Goal: Information Seeking & Learning: Find specific fact

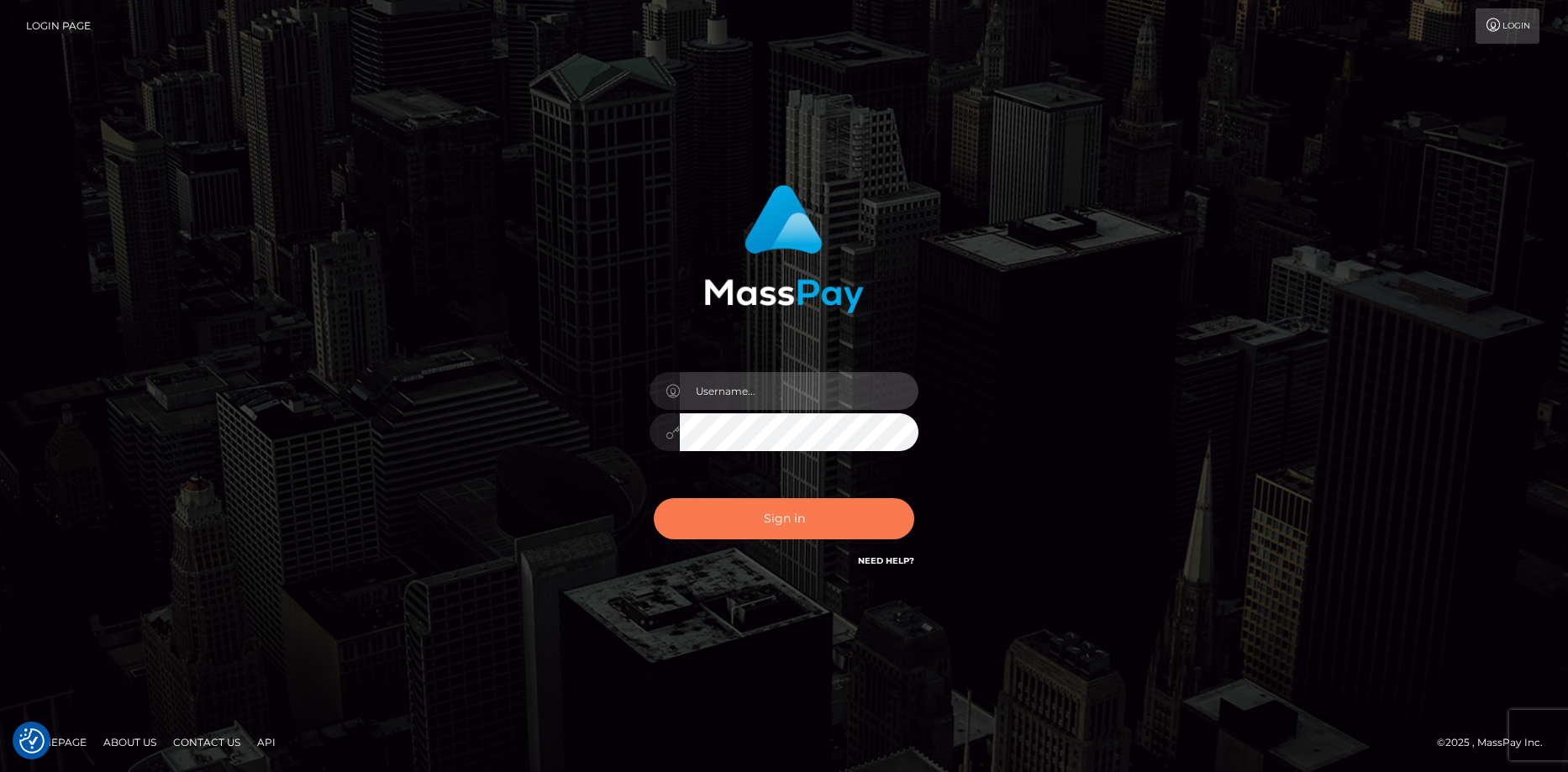
type input "Eduard Gavrilescu"
click at [752, 537] on button "Sign in" at bounding box center [784, 519] width 260 height 41
type input "Eduard Gavrilescu"
click at [720, 529] on button "Sign in" at bounding box center [784, 519] width 260 height 41
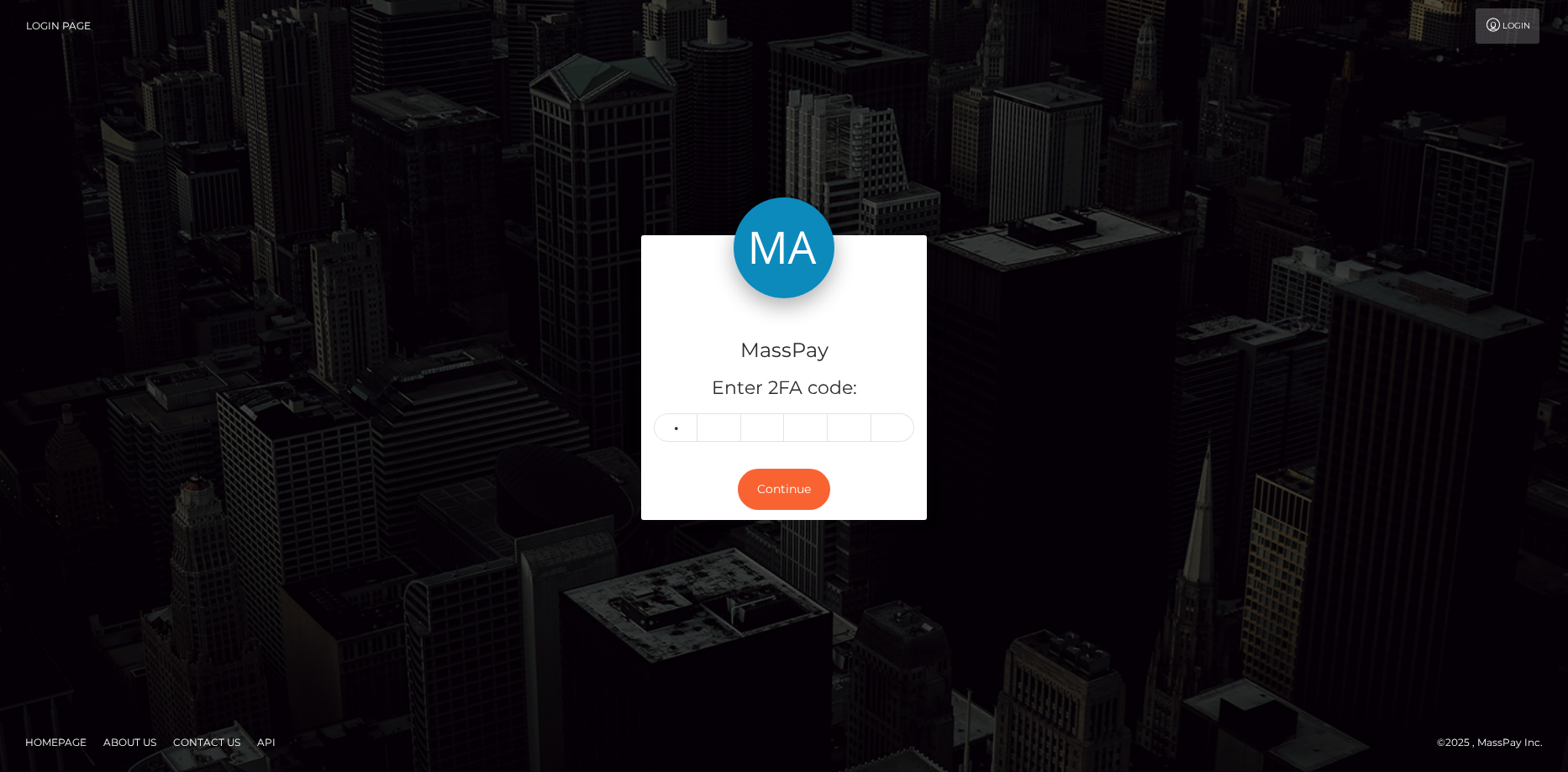
type input "0"
type input "9"
type input "3"
type input "7"
type input "3"
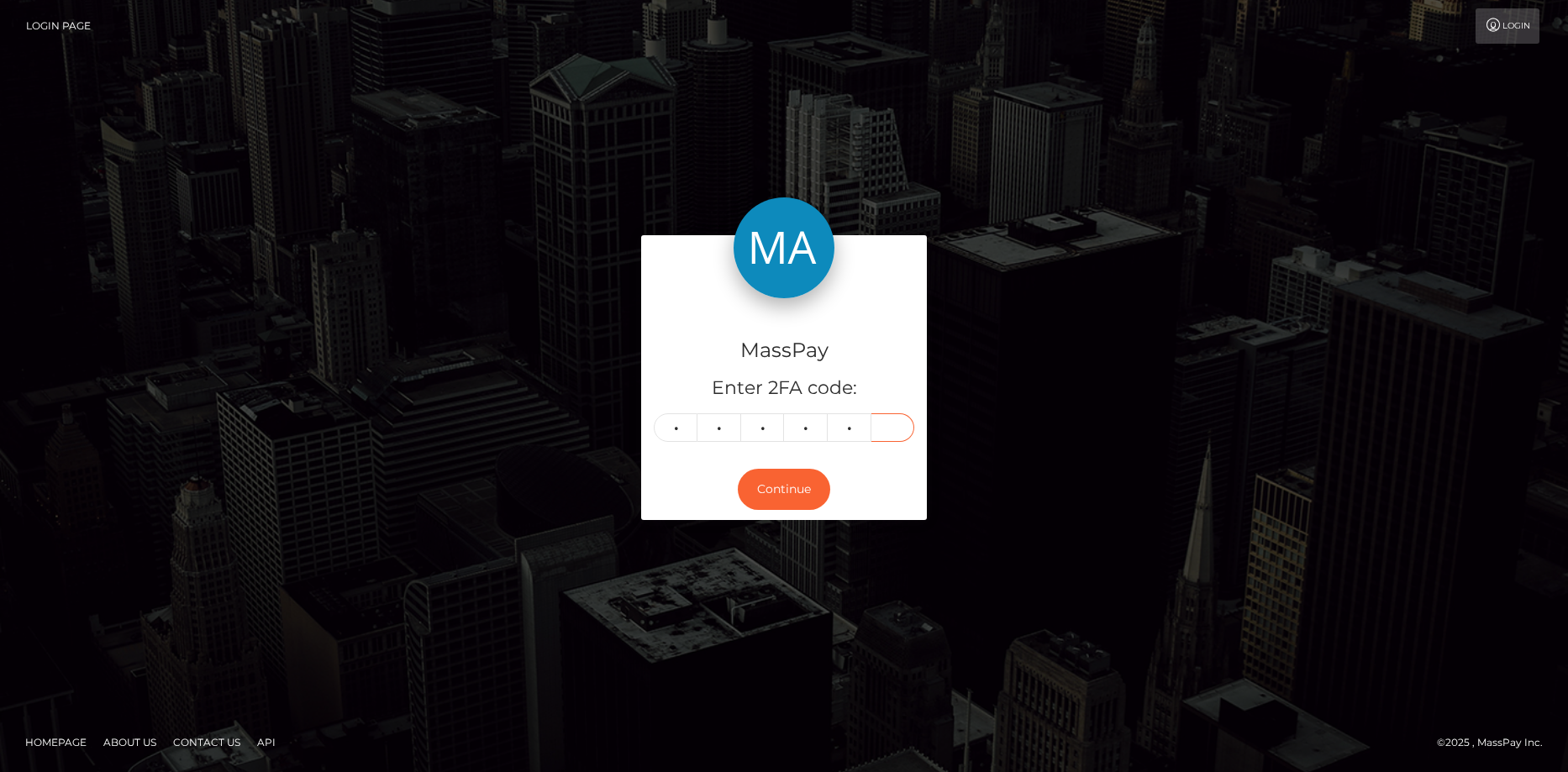
type input "6"
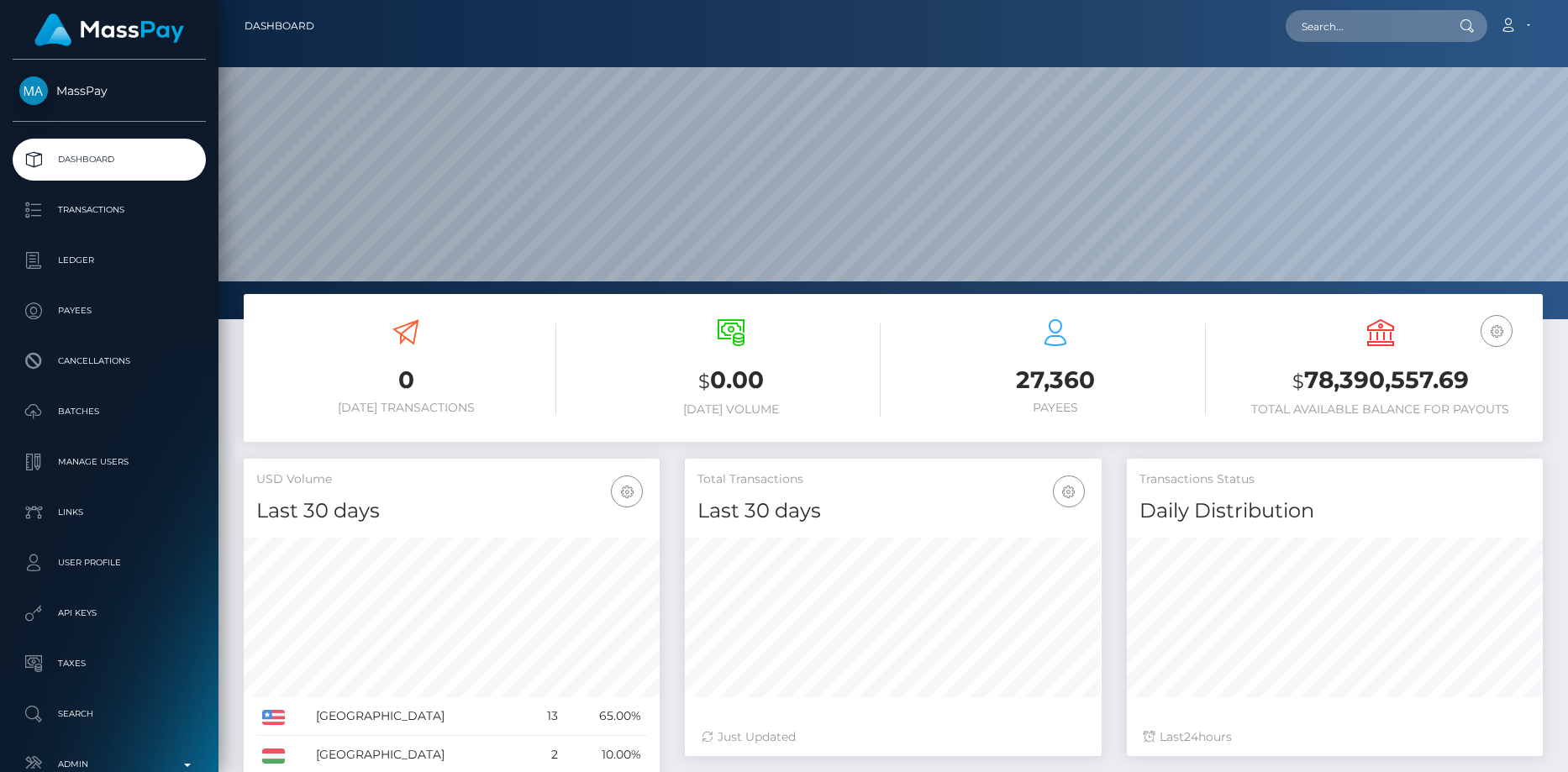
scroll to position [298, 416]
click at [1332, 32] on input "text" at bounding box center [1365, 25] width 158 height 32
paste input "poact_8IOuJFsKpy1i"
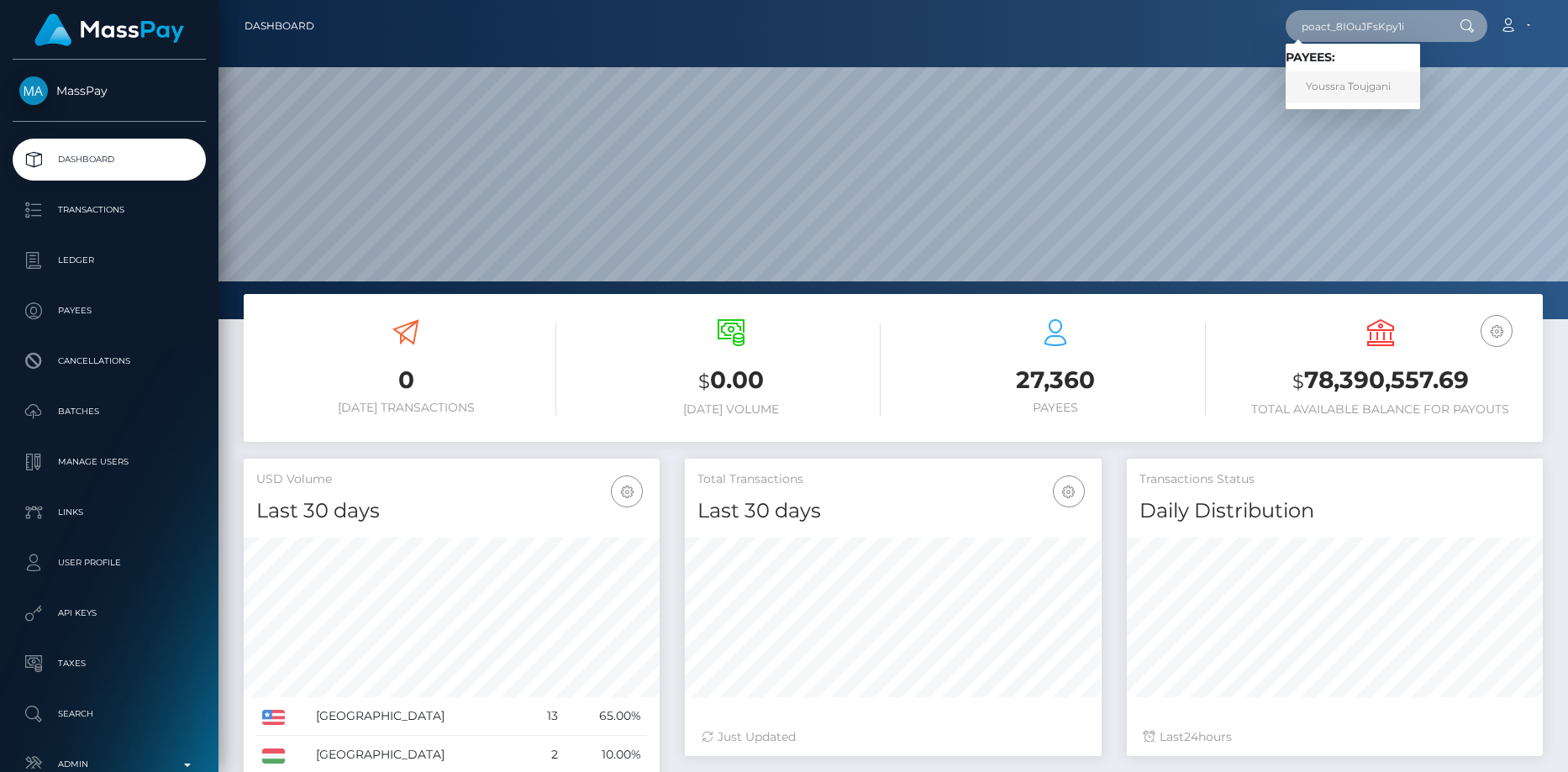
type input "poact_8IOuJFsKpy1i"
click at [1323, 93] on link "Youssra Toujgani" at bounding box center [1352, 87] width 134 height 31
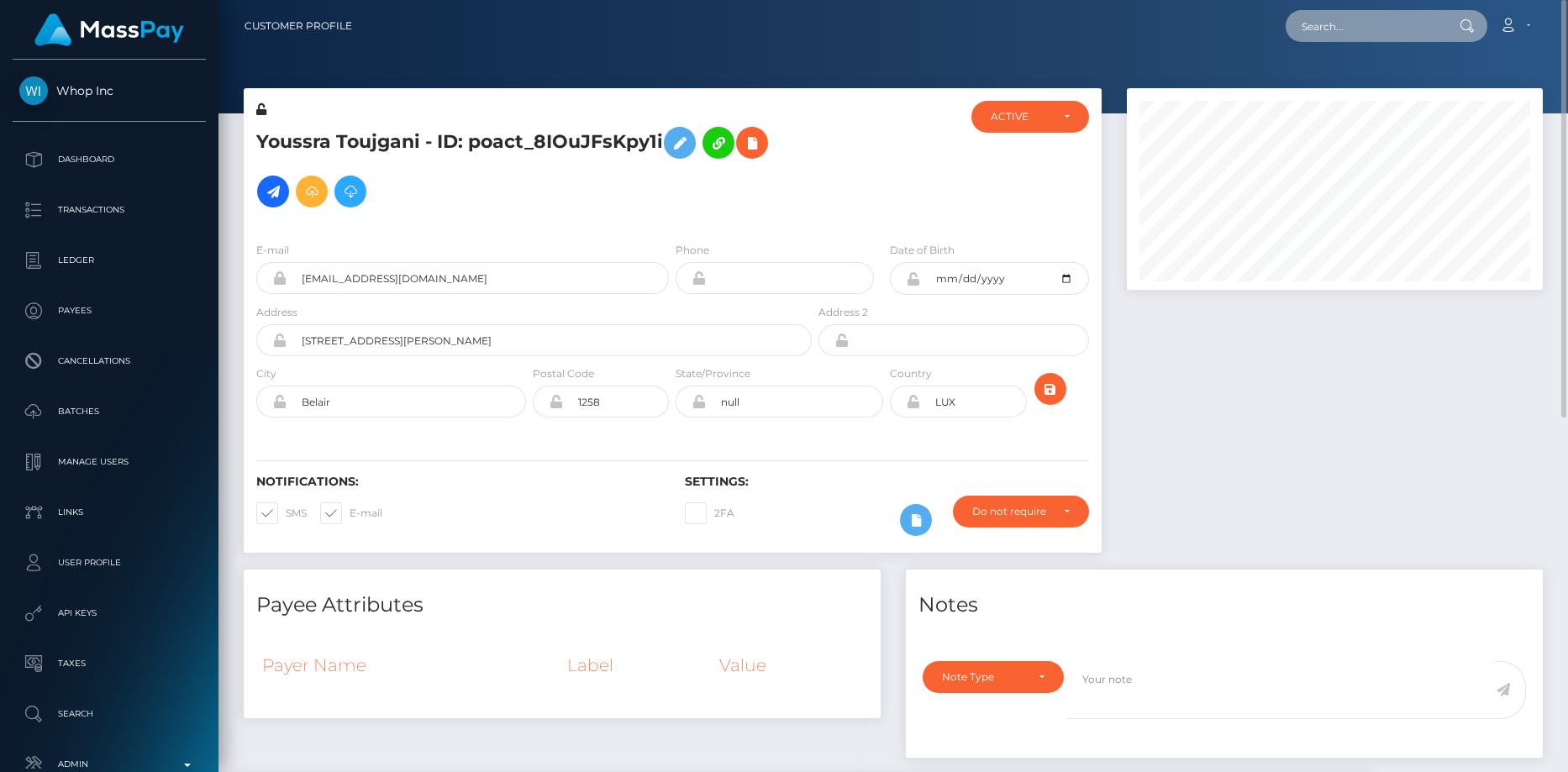
click at [1413, 35] on input "text" at bounding box center [1365, 25] width 158 height 32
paste input "poact_REt4VUK0pDGL"
type input "poact_REt4VUK0pDGL"
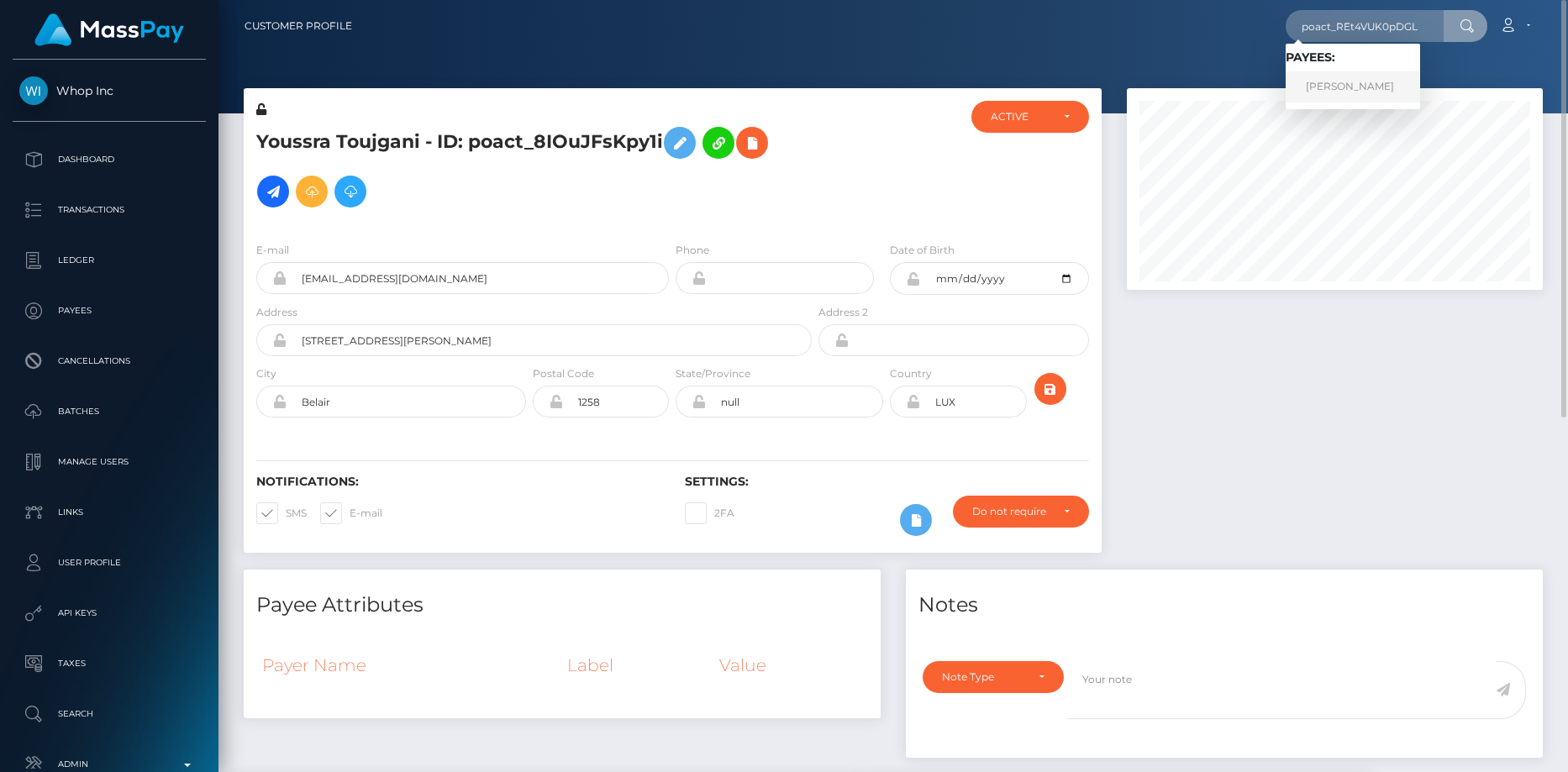
click at [1348, 75] on link "[PERSON_NAME]" at bounding box center [1352, 87] width 134 height 31
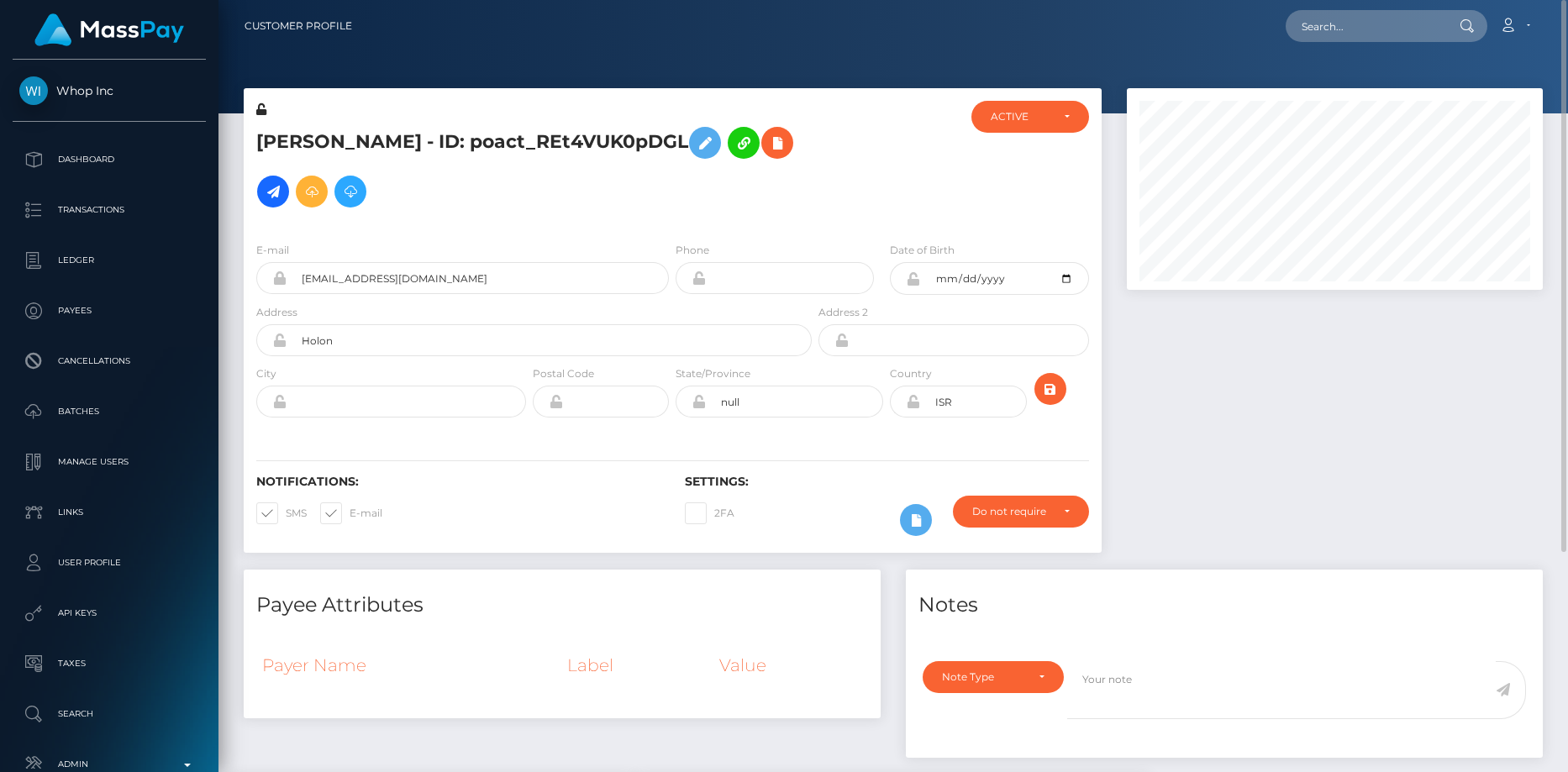
click at [497, 146] on h5 "[PERSON_NAME] - ID: poact_REt4VUK0pDGL" at bounding box center [529, 167] width 546 height 97
click at [497, 146] on h5 "Idan Yakubov - ID: poact_REt4VUK0pDGL" at bounding box center [529, 167] width 546 height 97
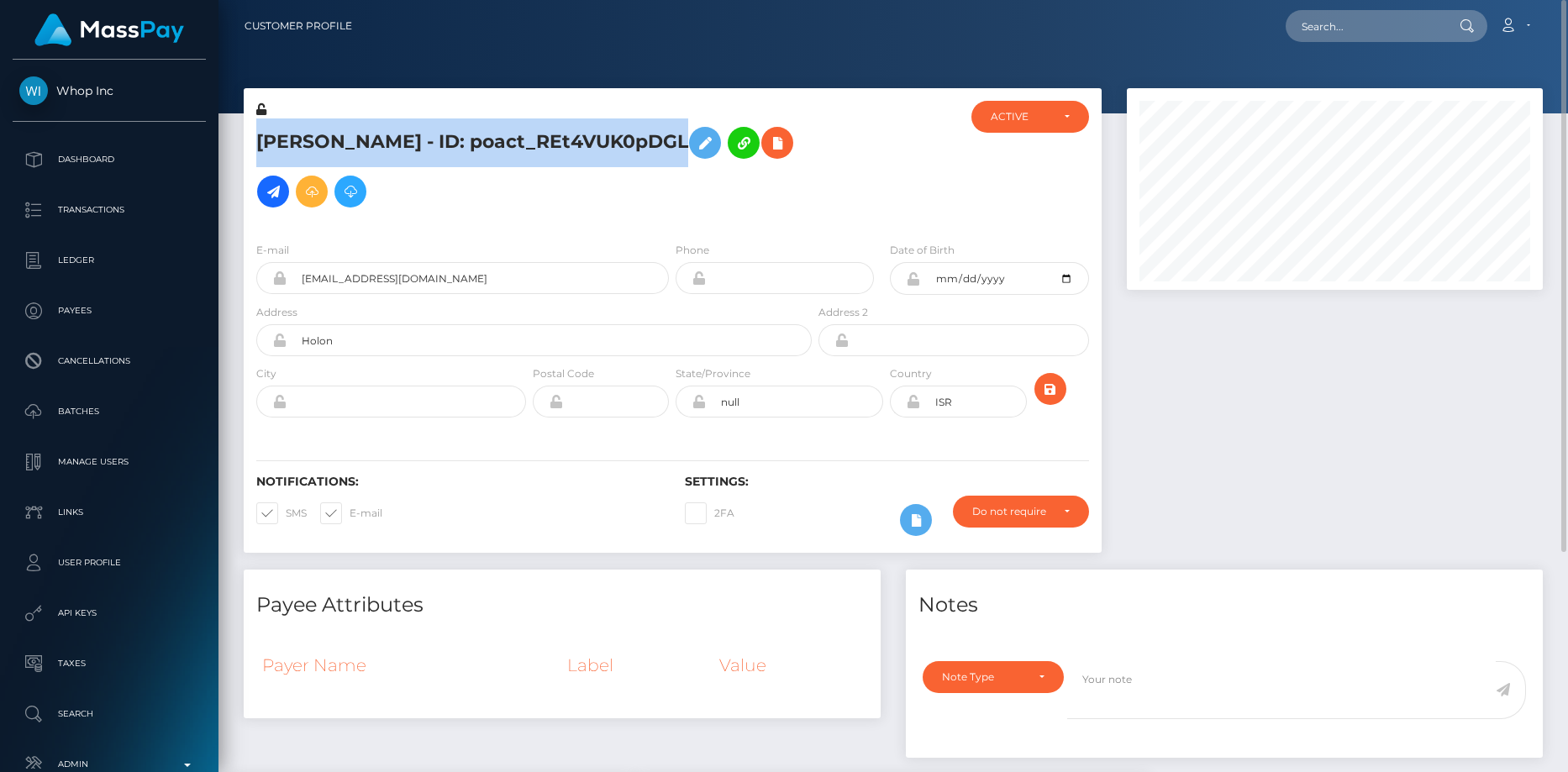
click at [497, 146] on h5 "Idan Yakubov - ID: poact_REt4VUK0pDGL" at bounding box center [529, 167] width 546 height 97
copy h5 "Idan Yakubov - ID: poact_REt4VUK0pDGL"
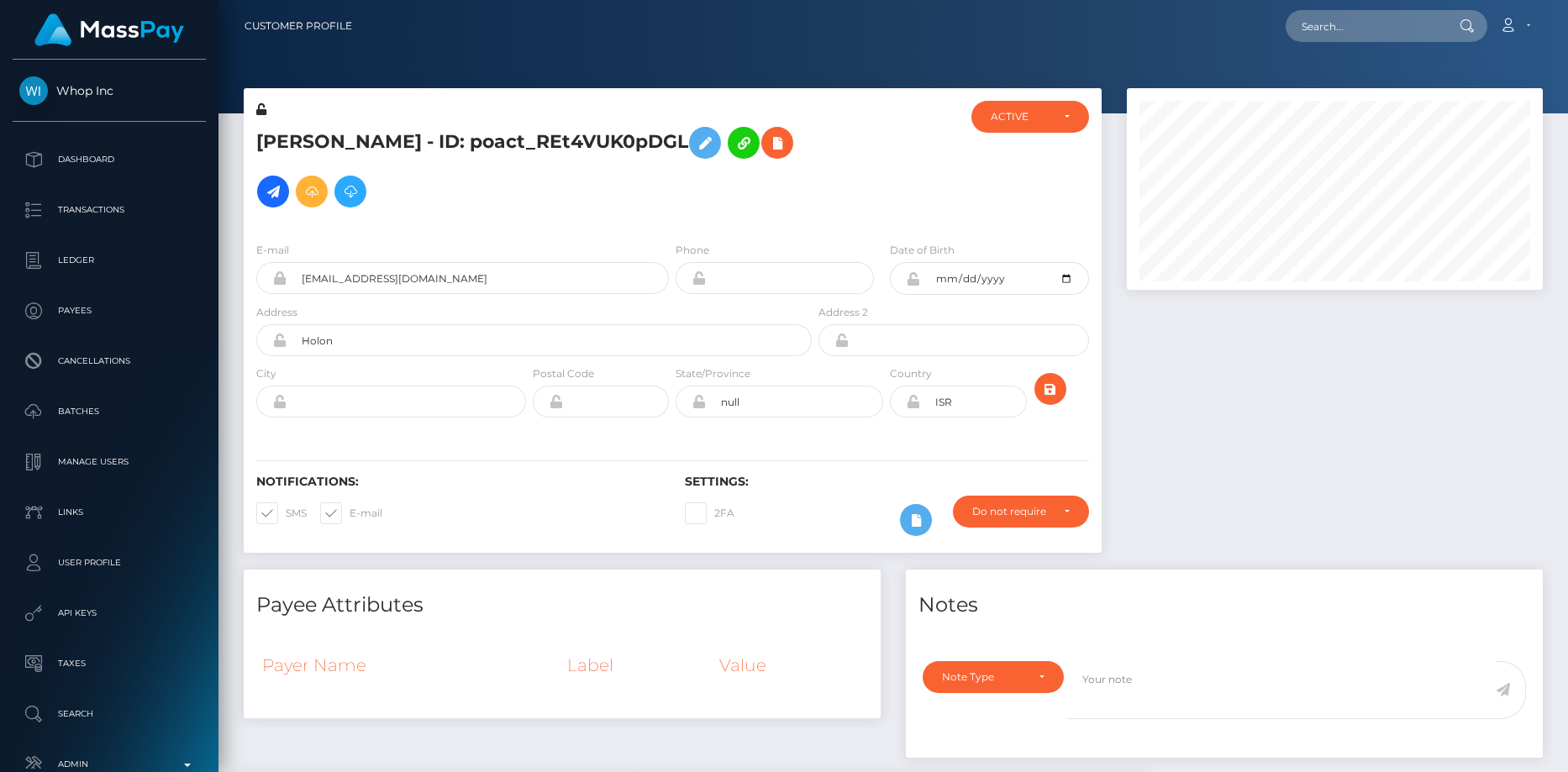
scroll to position [201, 416]
click at [767, 146] on icon at bounding box center [777, 144] width 20 height 21
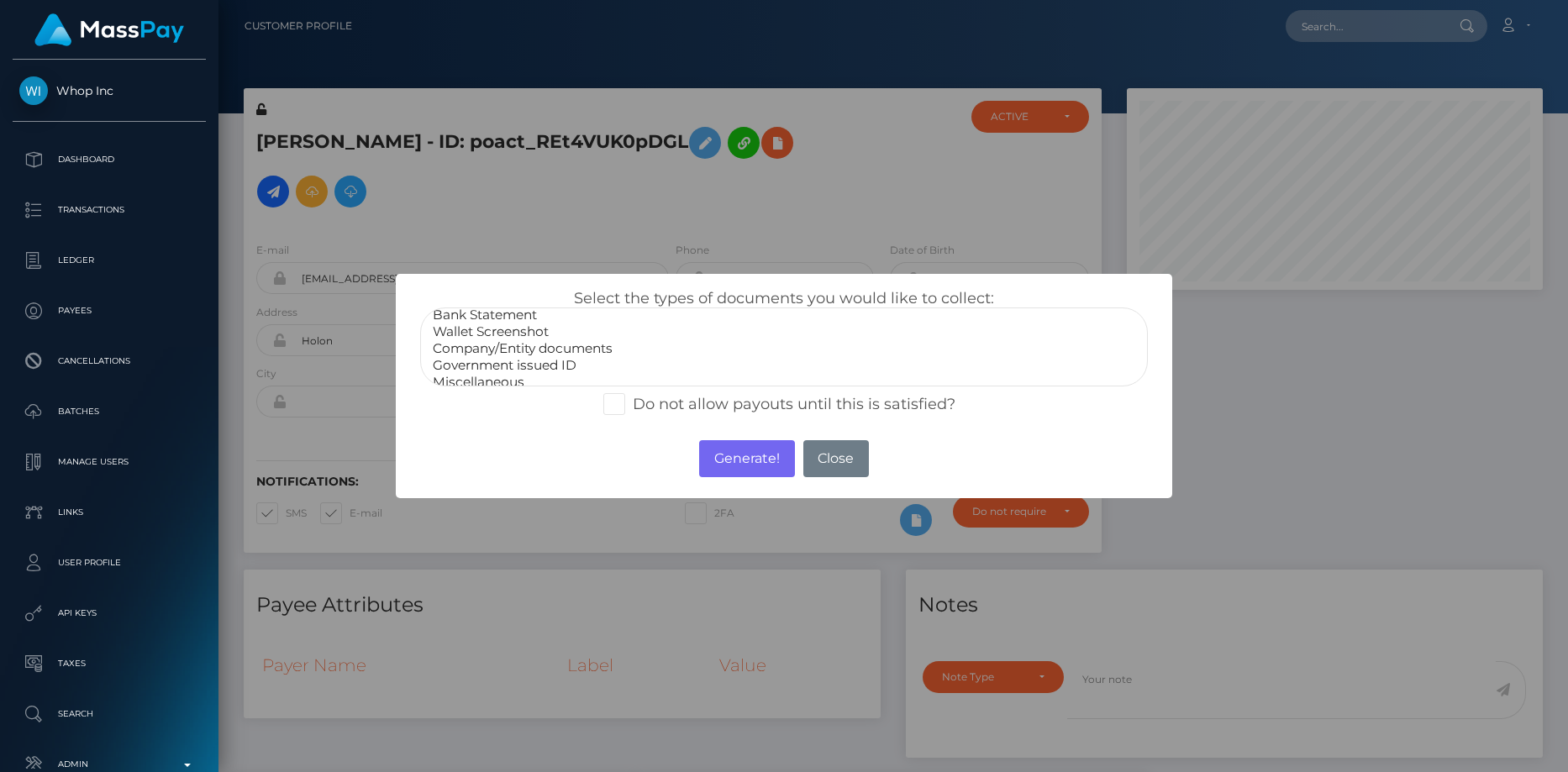
scroll to position [34, 0]
select select "Government issued ID"
click at [520, 359] on option "Government issued ID" at bounding box center [784, 355] width 706 height 16
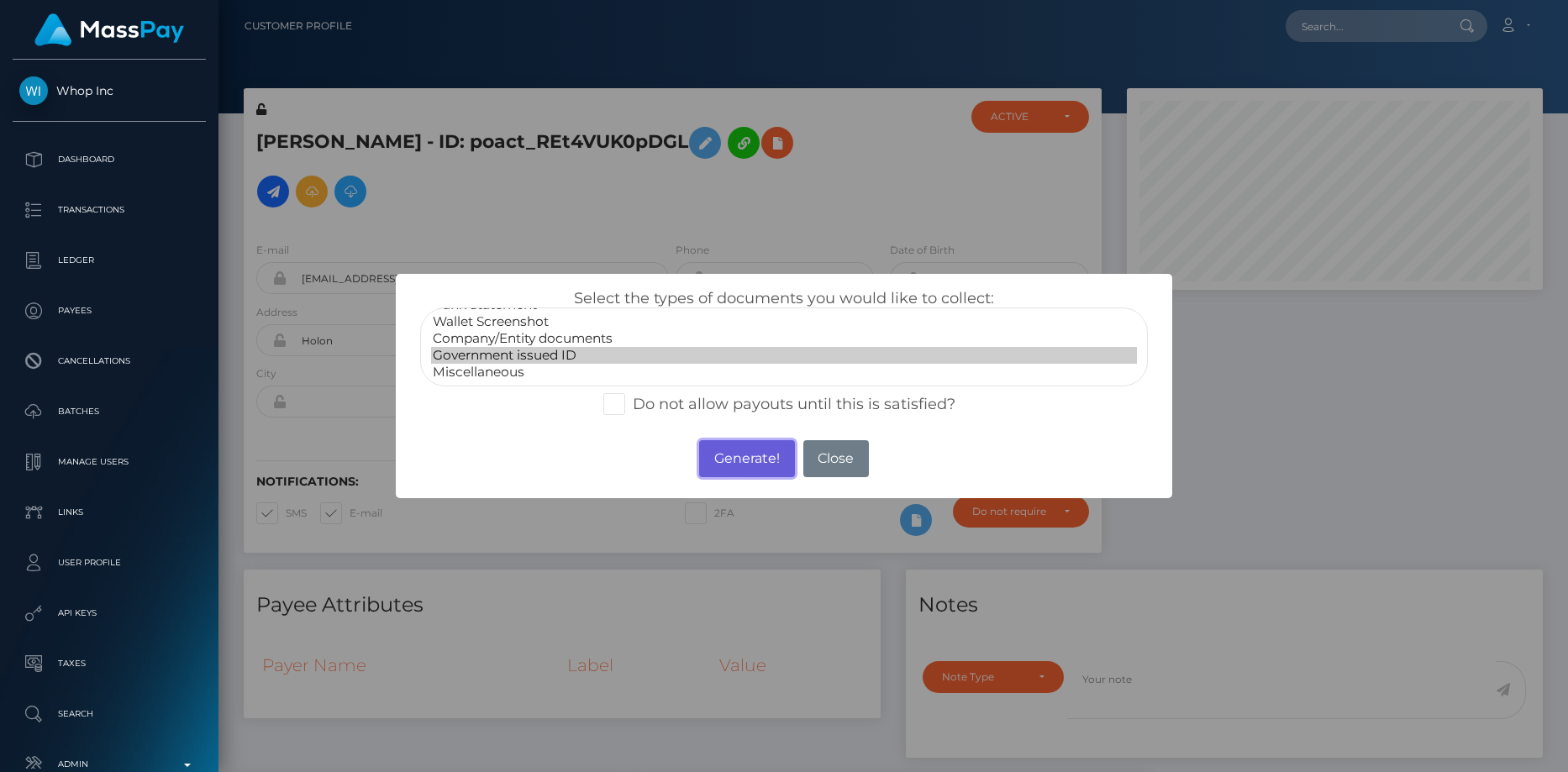
click at [715, 454] on button "Generate!" at bounding box center [746, 459] width 95 height 37
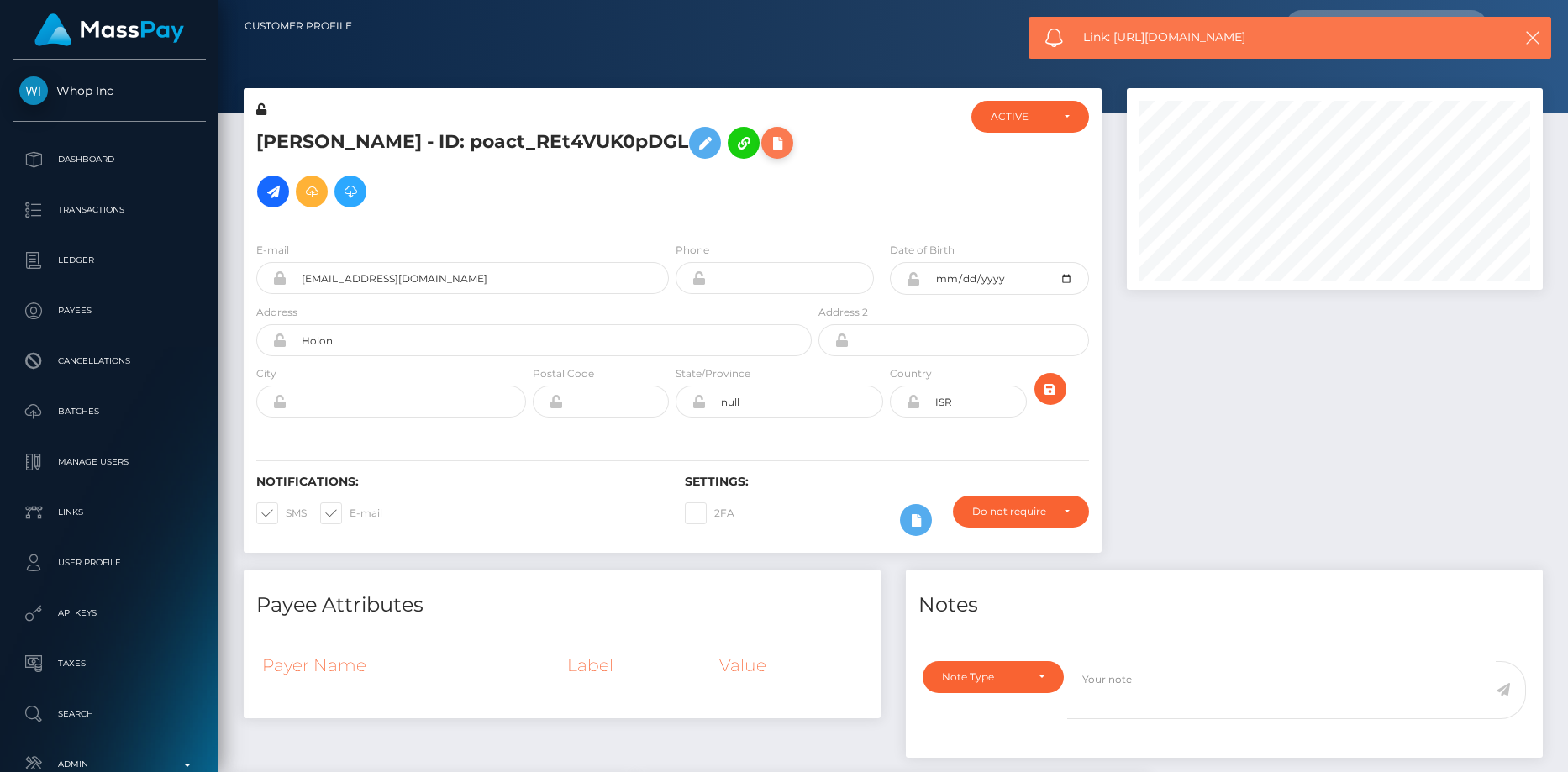
click at [767, 134] on icon at bounding box center [777, 144] width 20 height 21
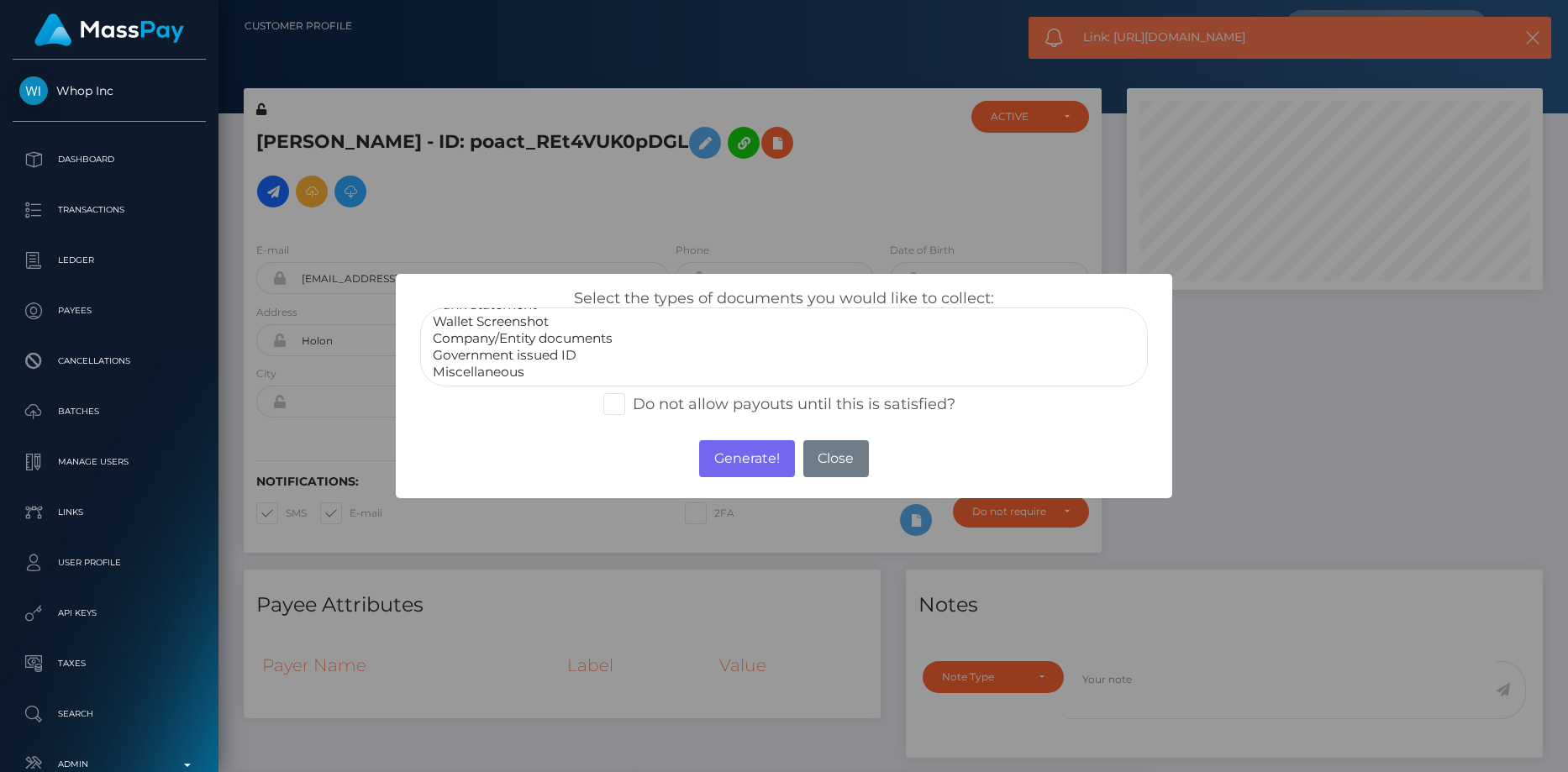
scroll to position [0, 0]
select select "Bank Statement"
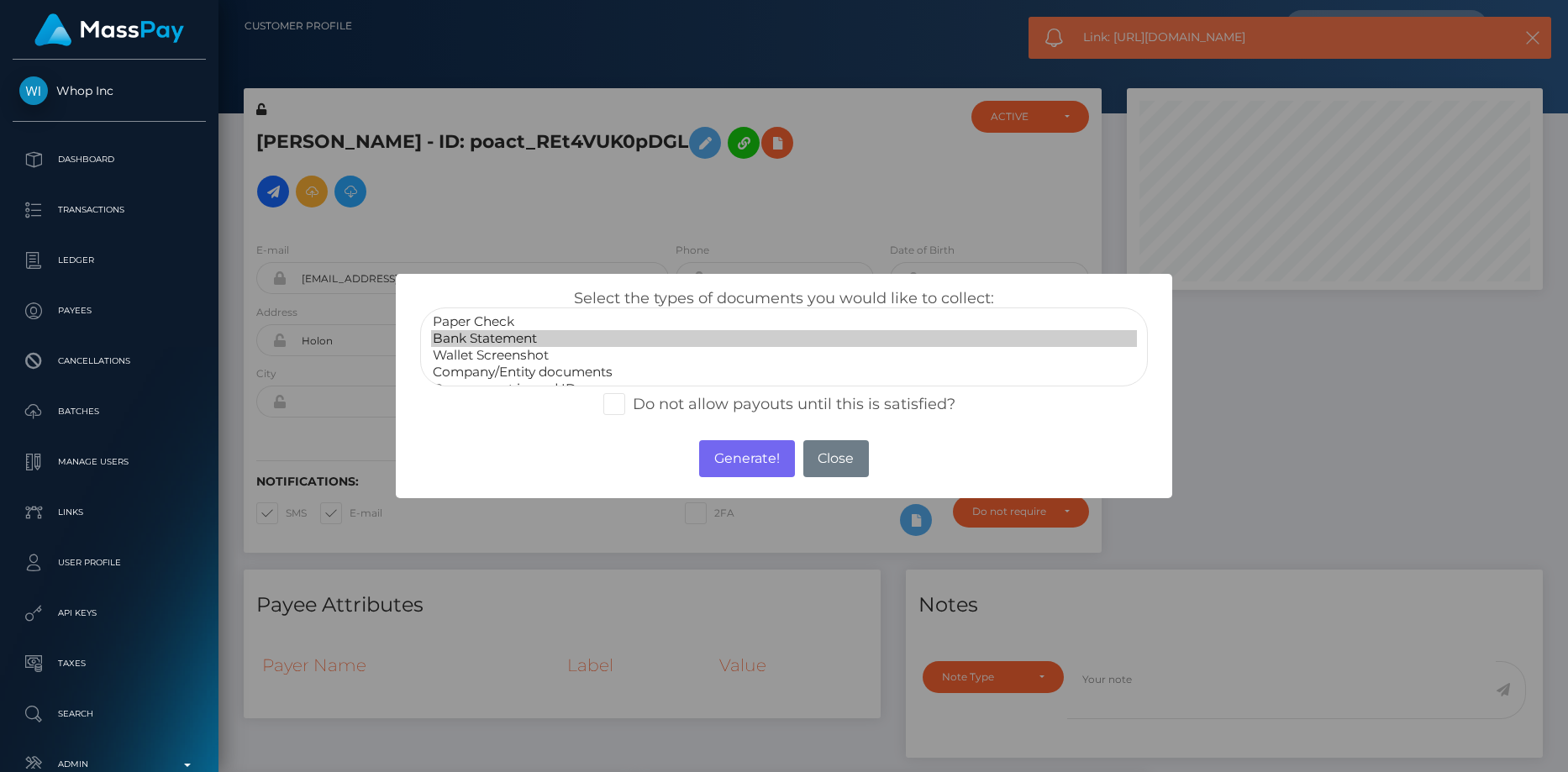
click at [542, 341] on option "Bank Statement" at bounding box center [784, 338] width 706 height 16
click at [726, 469] on button "Generate!" at bounding box center [746, 459] width 95 height 37
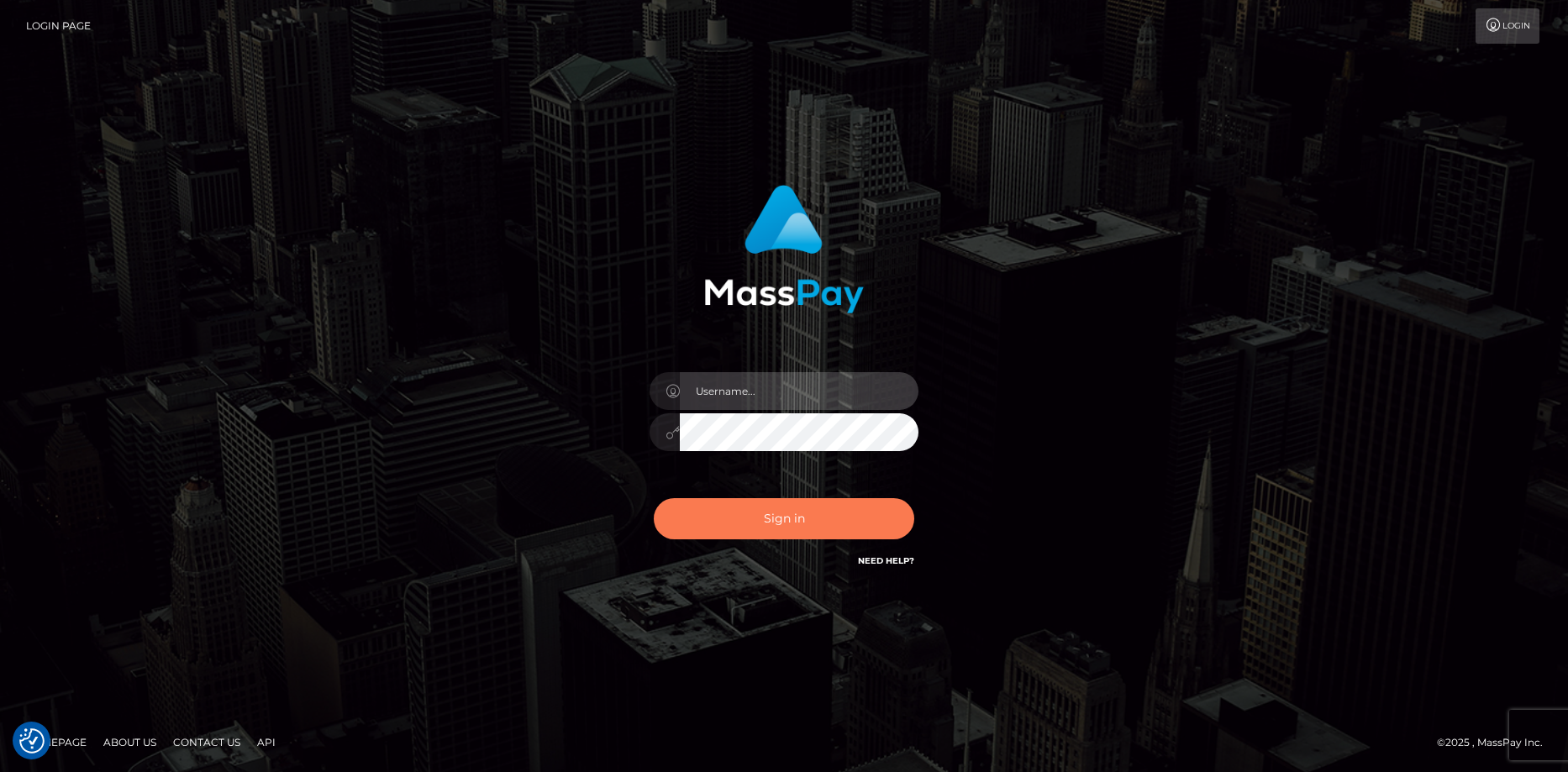
type input "[PERSON_NAME]"
click at [759, 529] on button "Sign in" at bounding box center [784, 519] width 260 height 41
type input "[PERSON_NAME]"
click at [759, 529] on button "Sign in" at bounding box center [784, 519] width 260 height 41
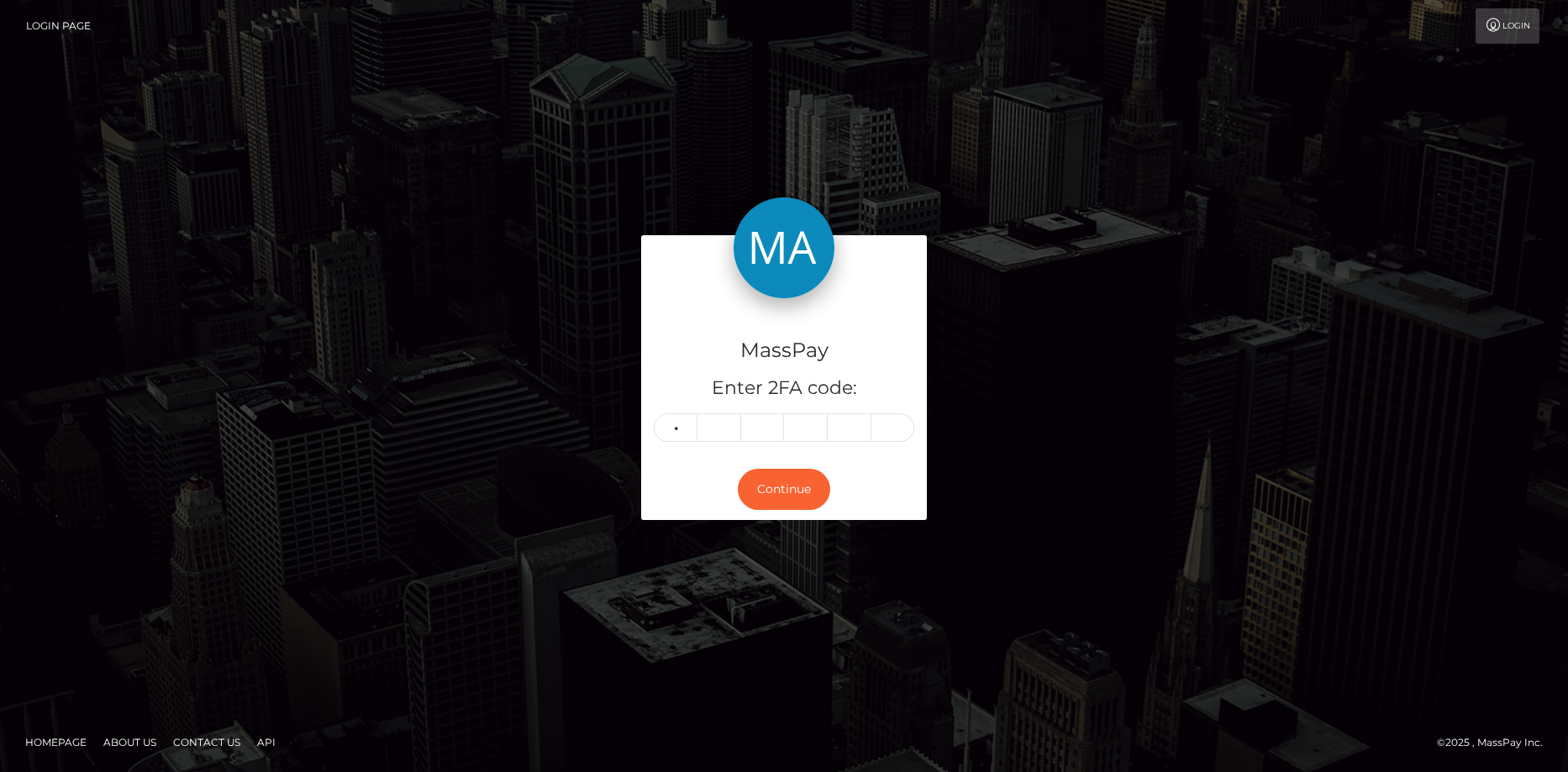
type input "6"
type input "9"
type input "1"
type input "9"
type input "2"
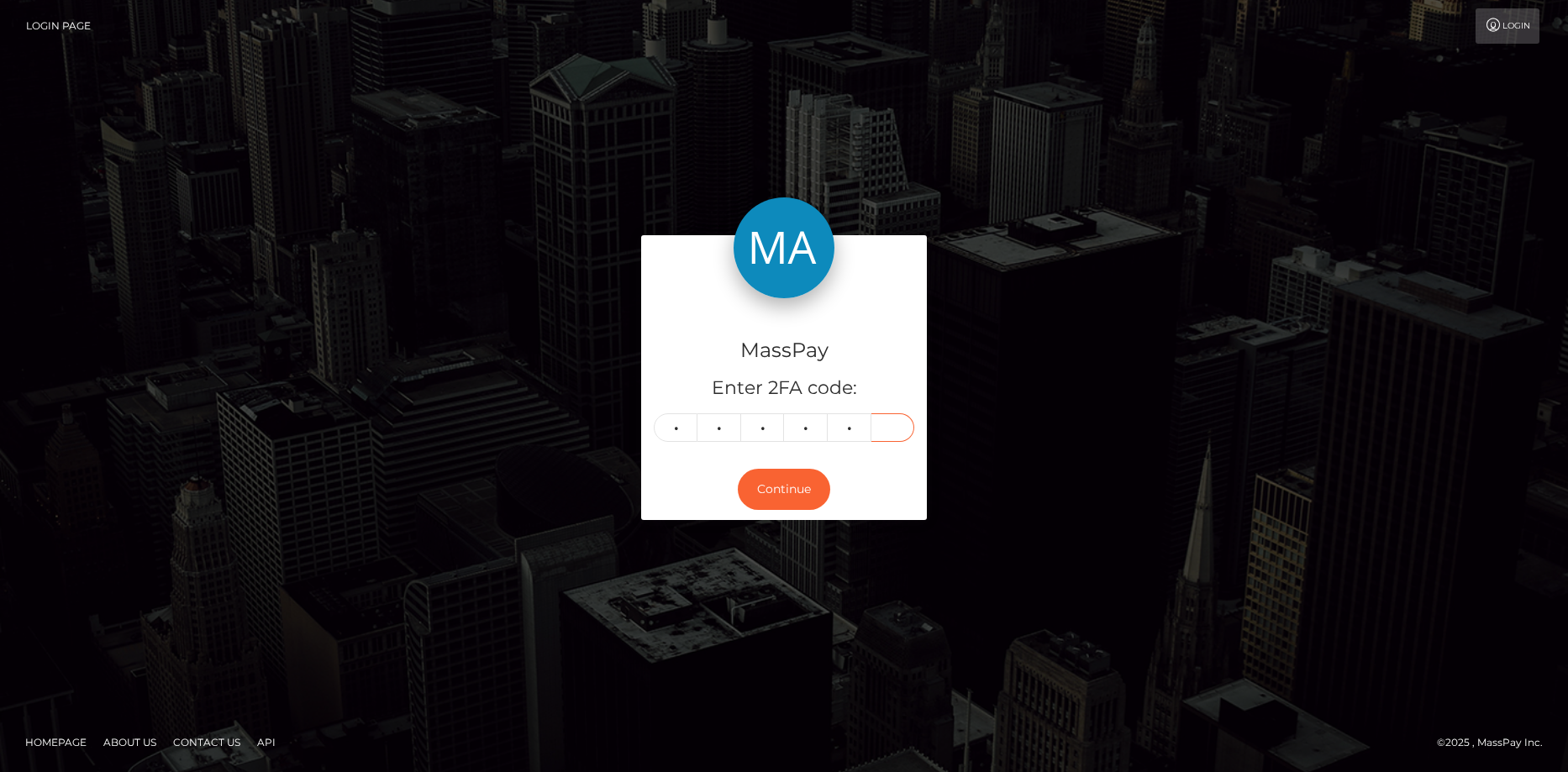
type input "4"
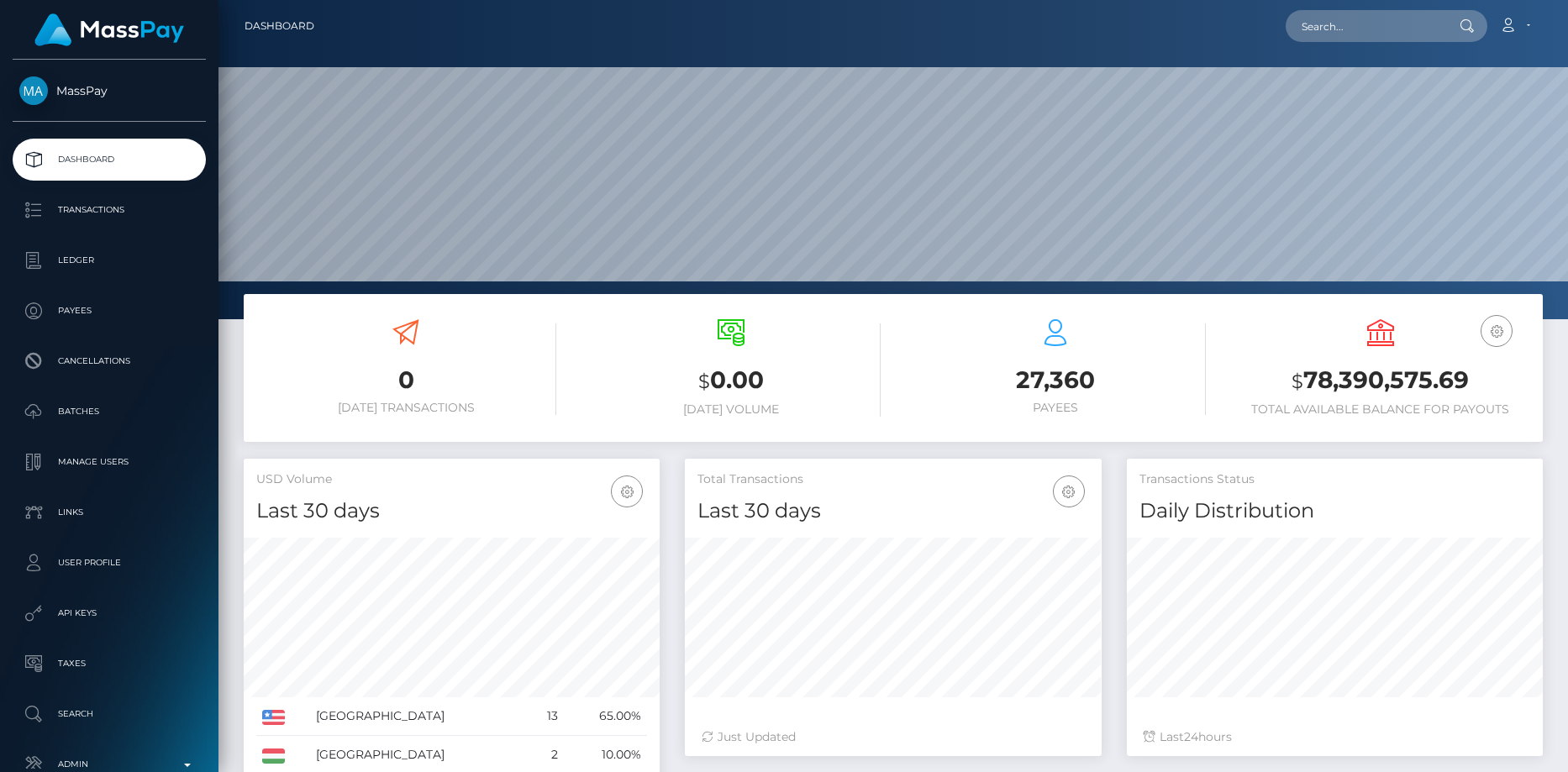
scroll to position [298, 416]
click at [1306, 40] on input "text" at bounding box center [1365, 25] width 158 height 32
paste input "28099886"
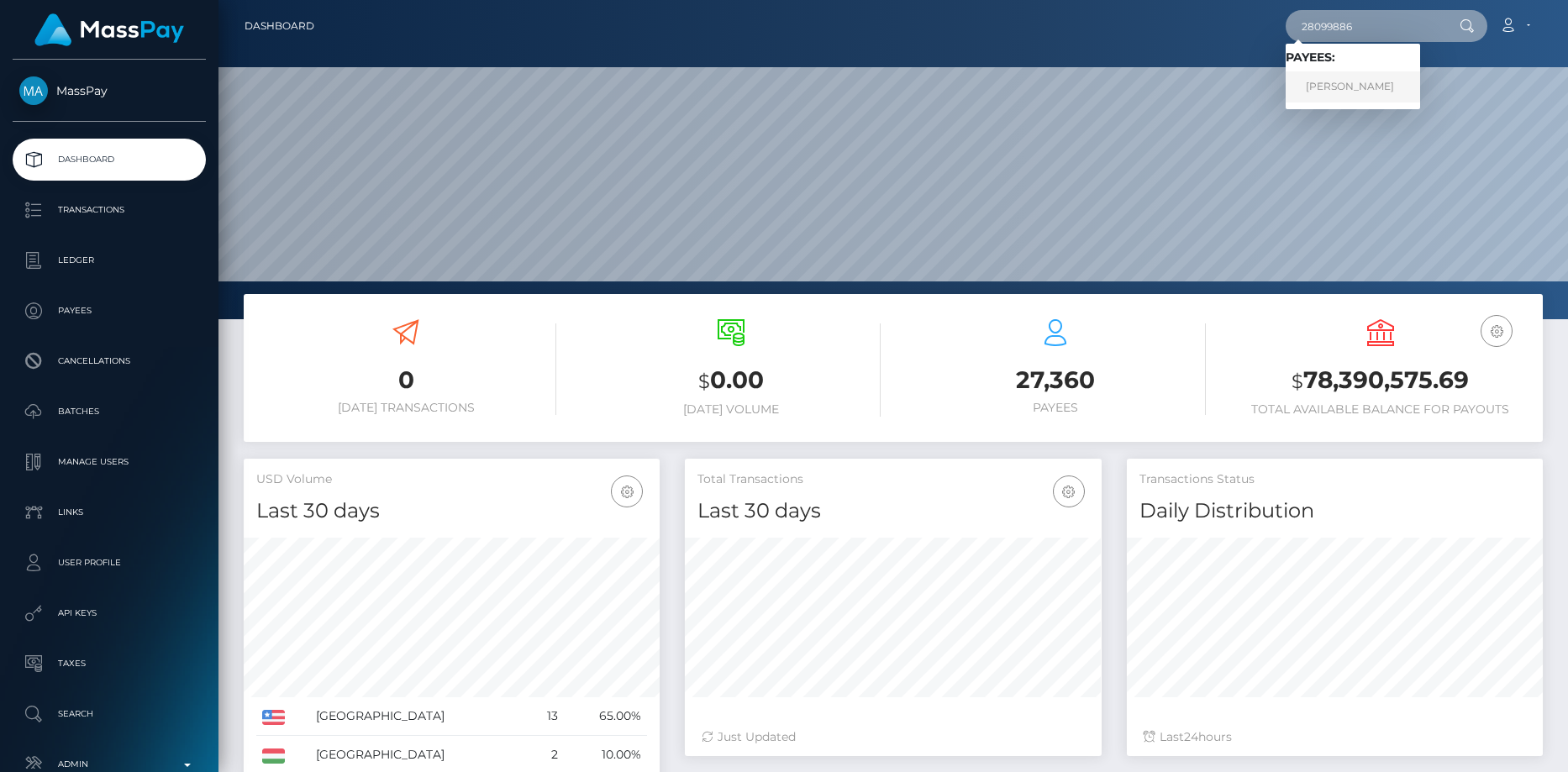
type input "28099886"
click at [1345, 90] on link "Jean-Sebastien Gagne-Poirier" at bounding box center [1352, 87] width 134 height 31
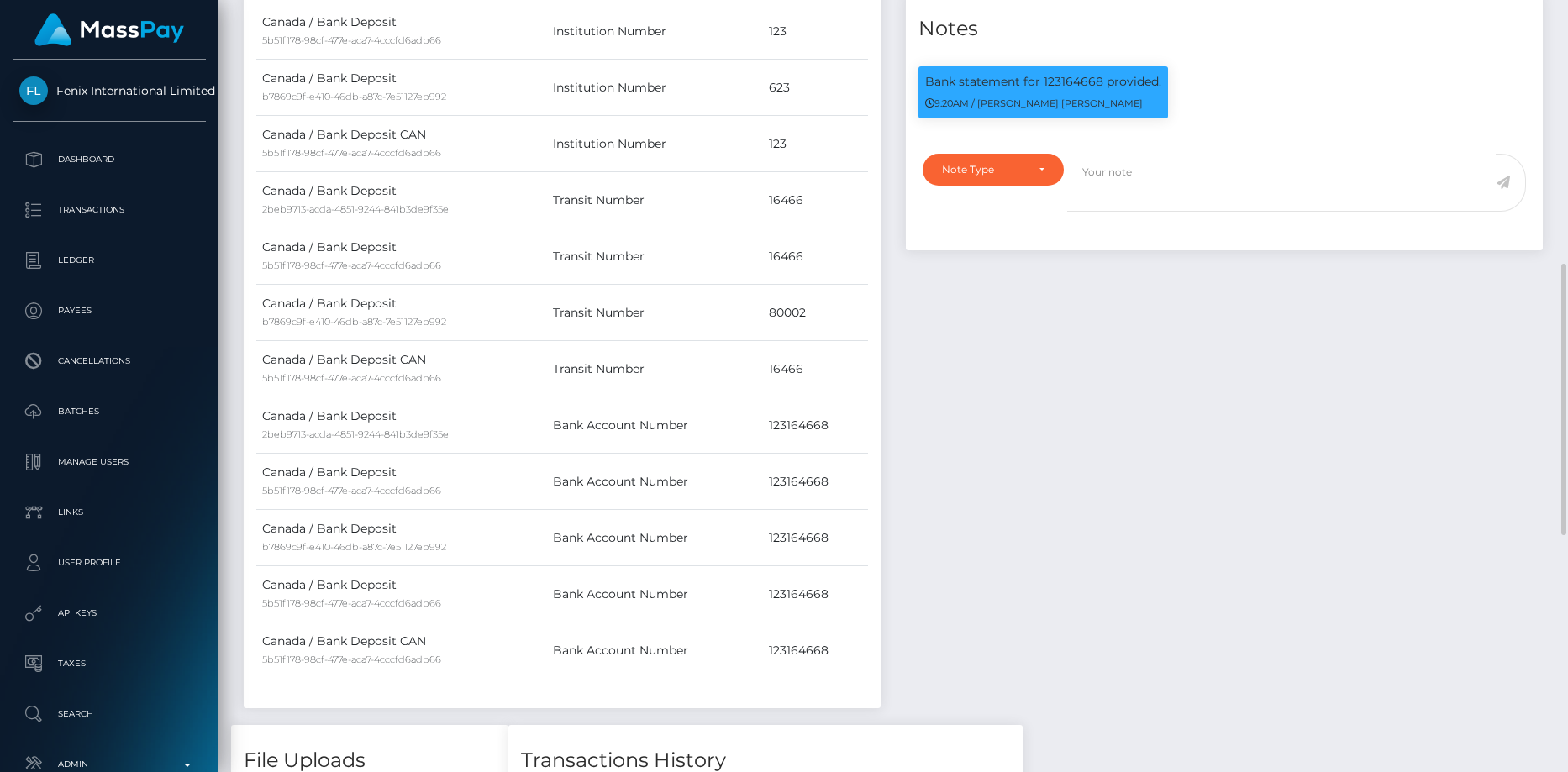
scroll to position [665, 0]
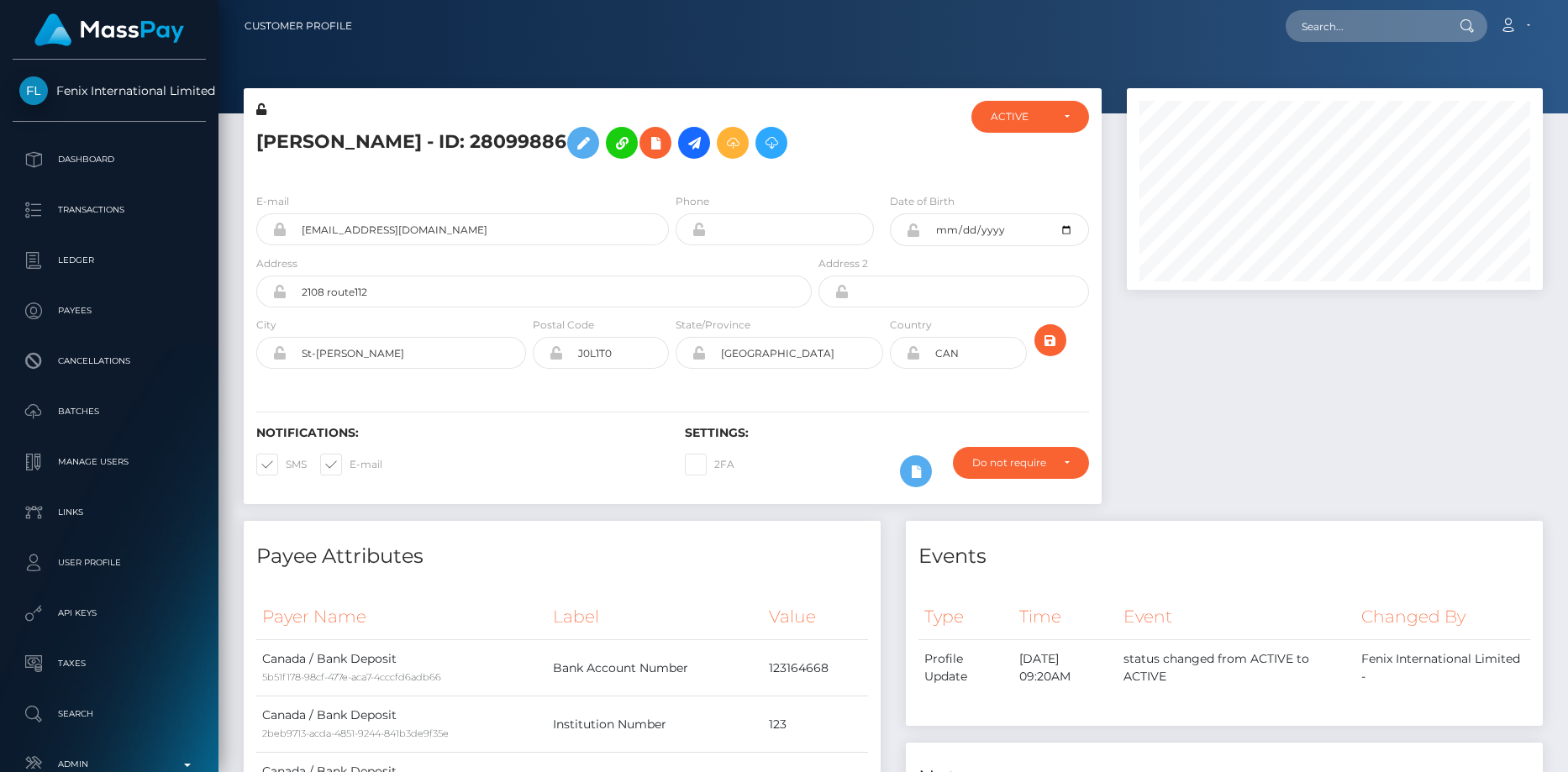
scroll to position [201, 416]
click at [1316, 25] on input "text" at bounding box center [1365, 25] width 158 height 32
paste input "162028884"
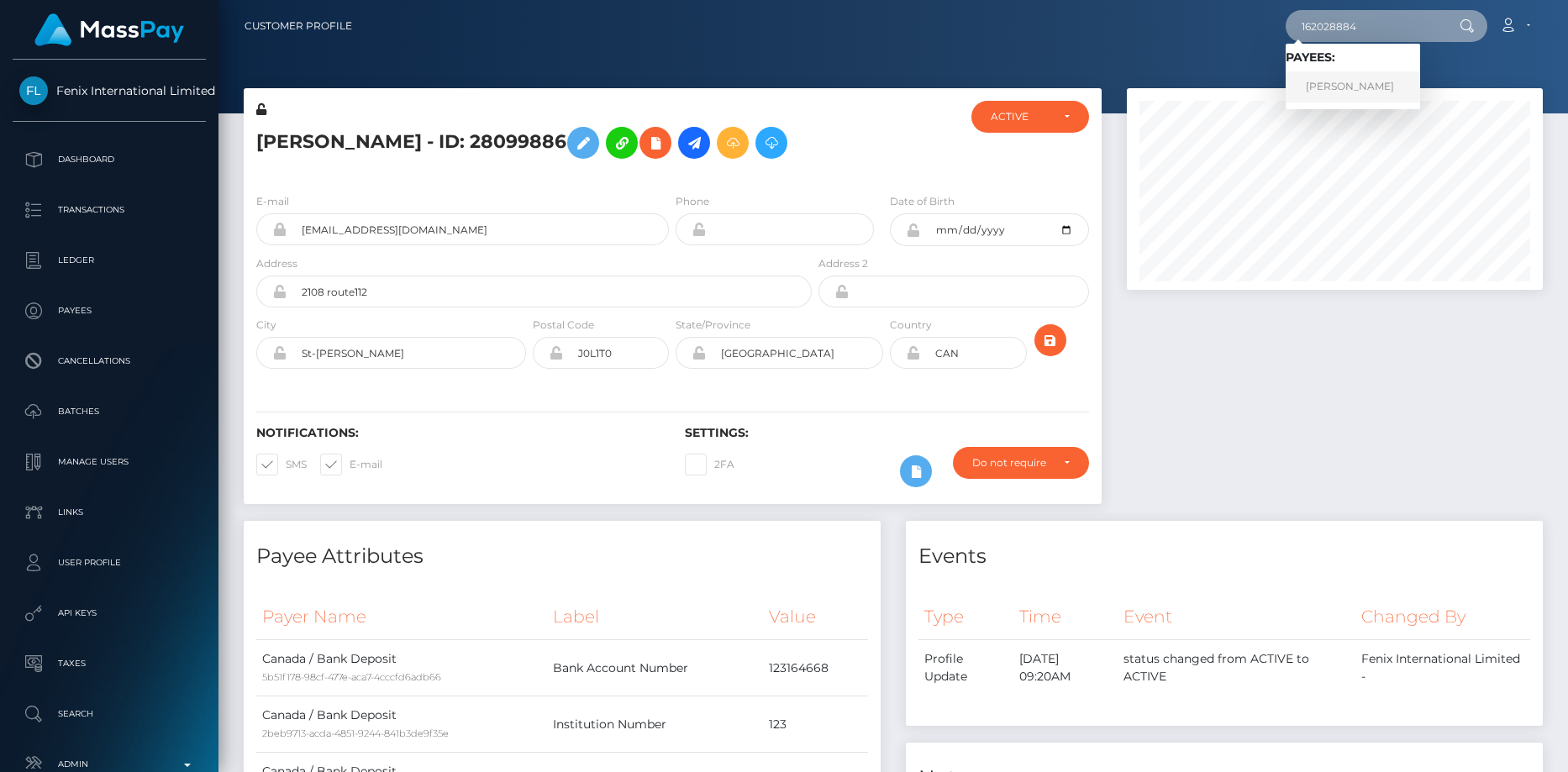
type input "162028884"
click at [1340, 86] on link "Allie Taylor Shields" at bounding box center [1352, 87] width 134 height 31
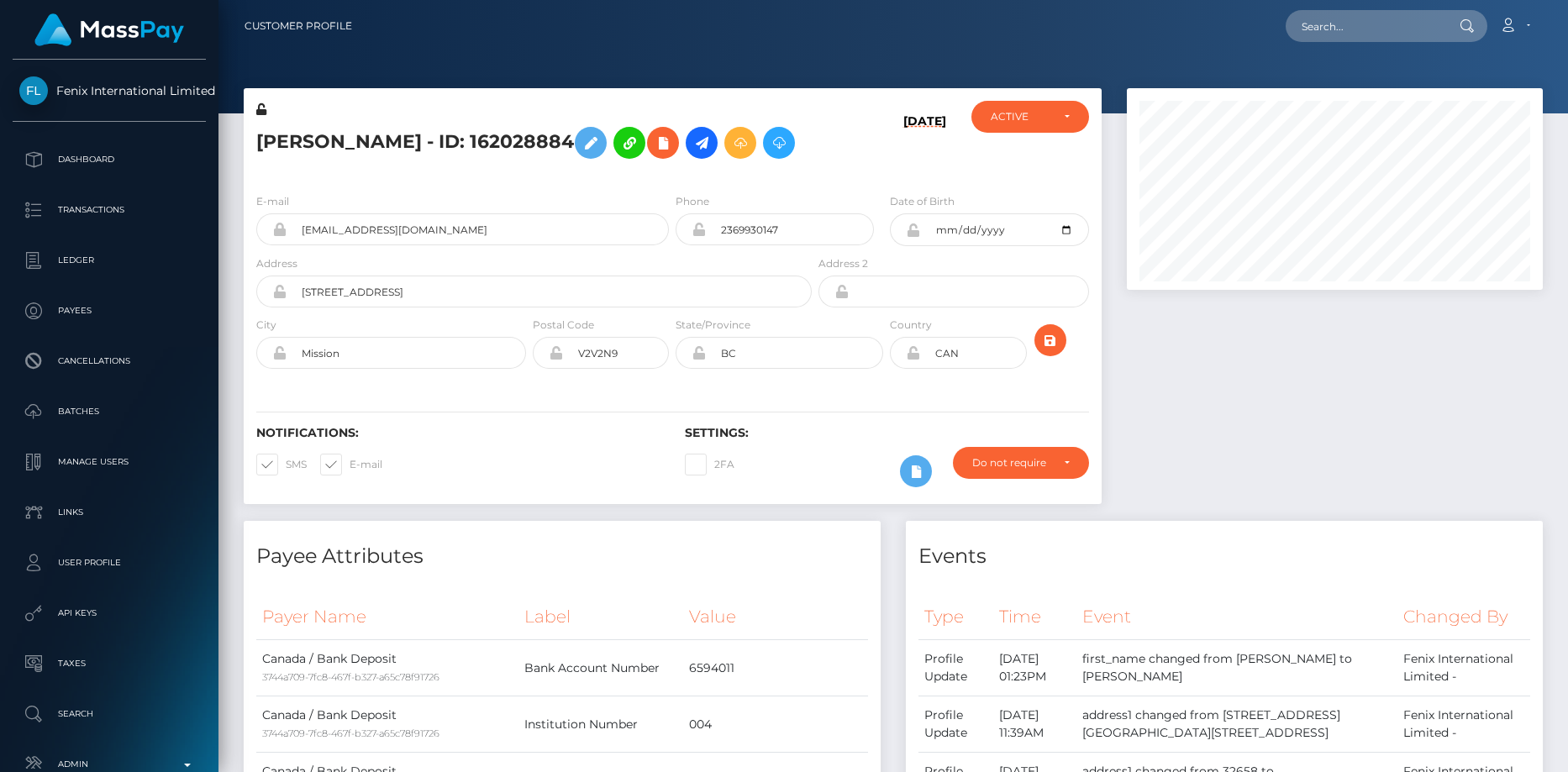
scroll to position [201, 416]
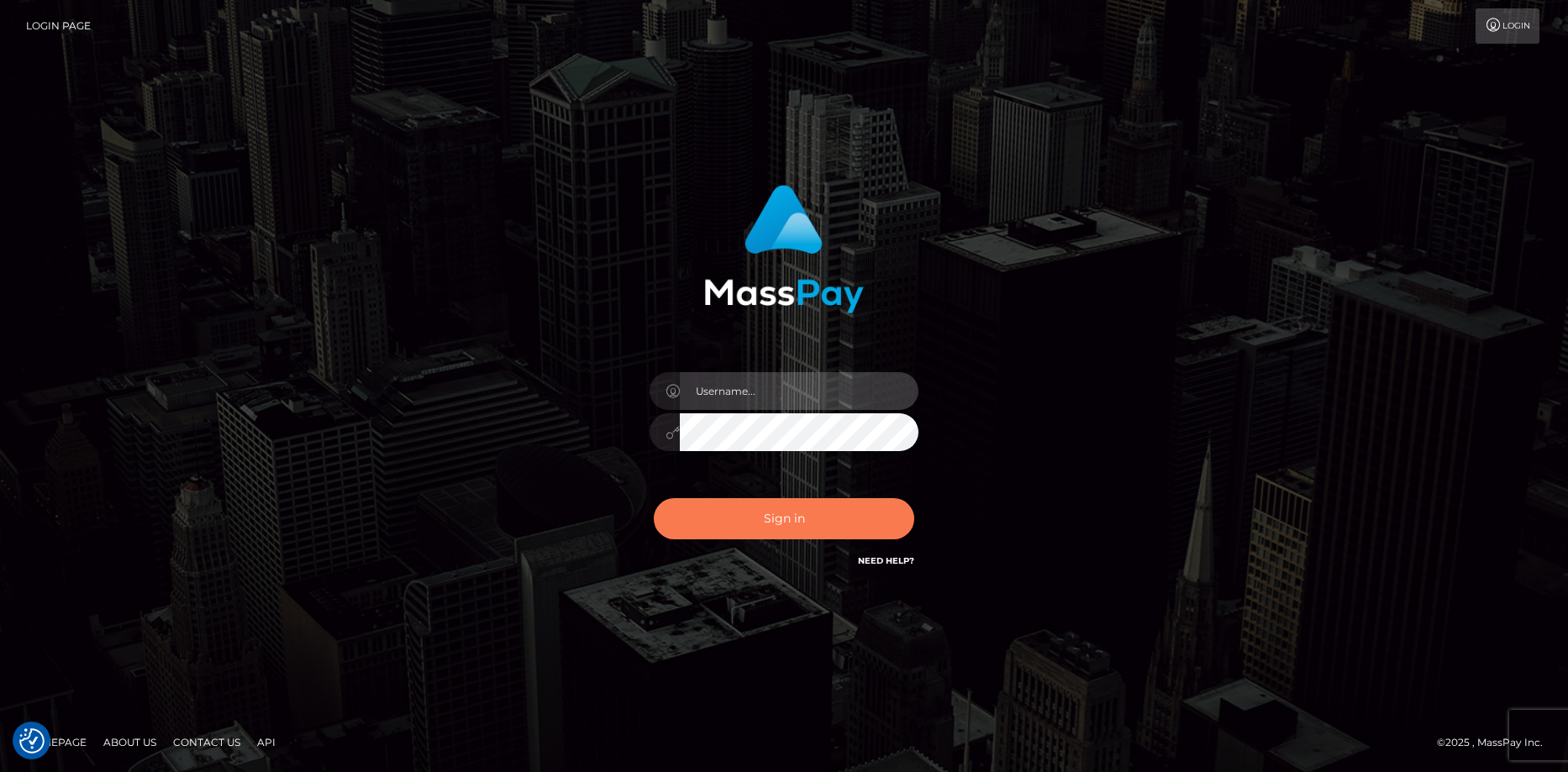
type input "Eduard Gavrilescu"
click at [783, 527] on button "Sign in" at bounding box center [784, 519] width 260 height 41
type input "[PERSON_NAME]"
click at [783, 527] on button "Sign in" at bounding box center [784, 519] width 260 height 41
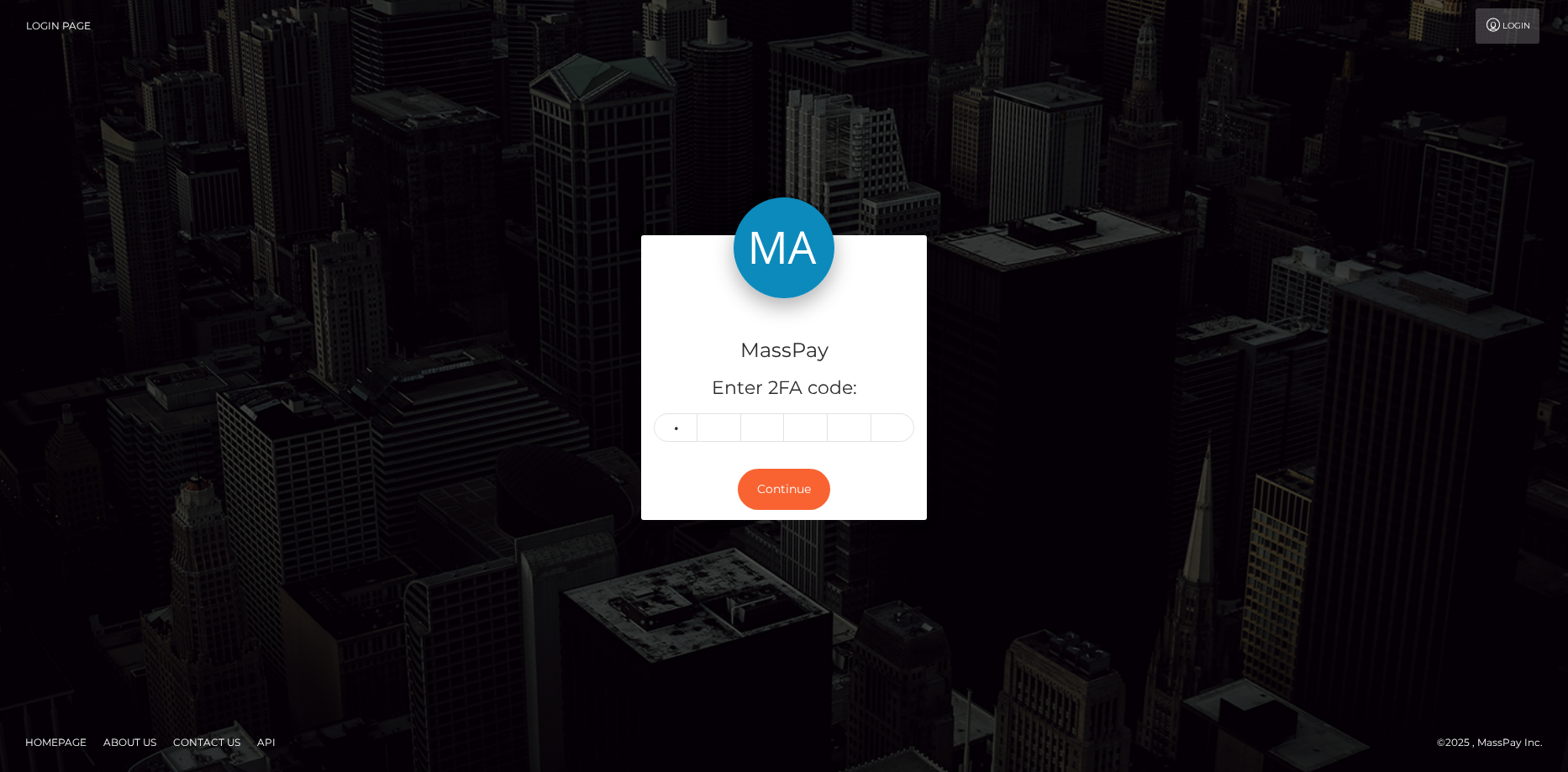
type input "8"
type input "4"
type input "5"
type input "9"
type input "8"
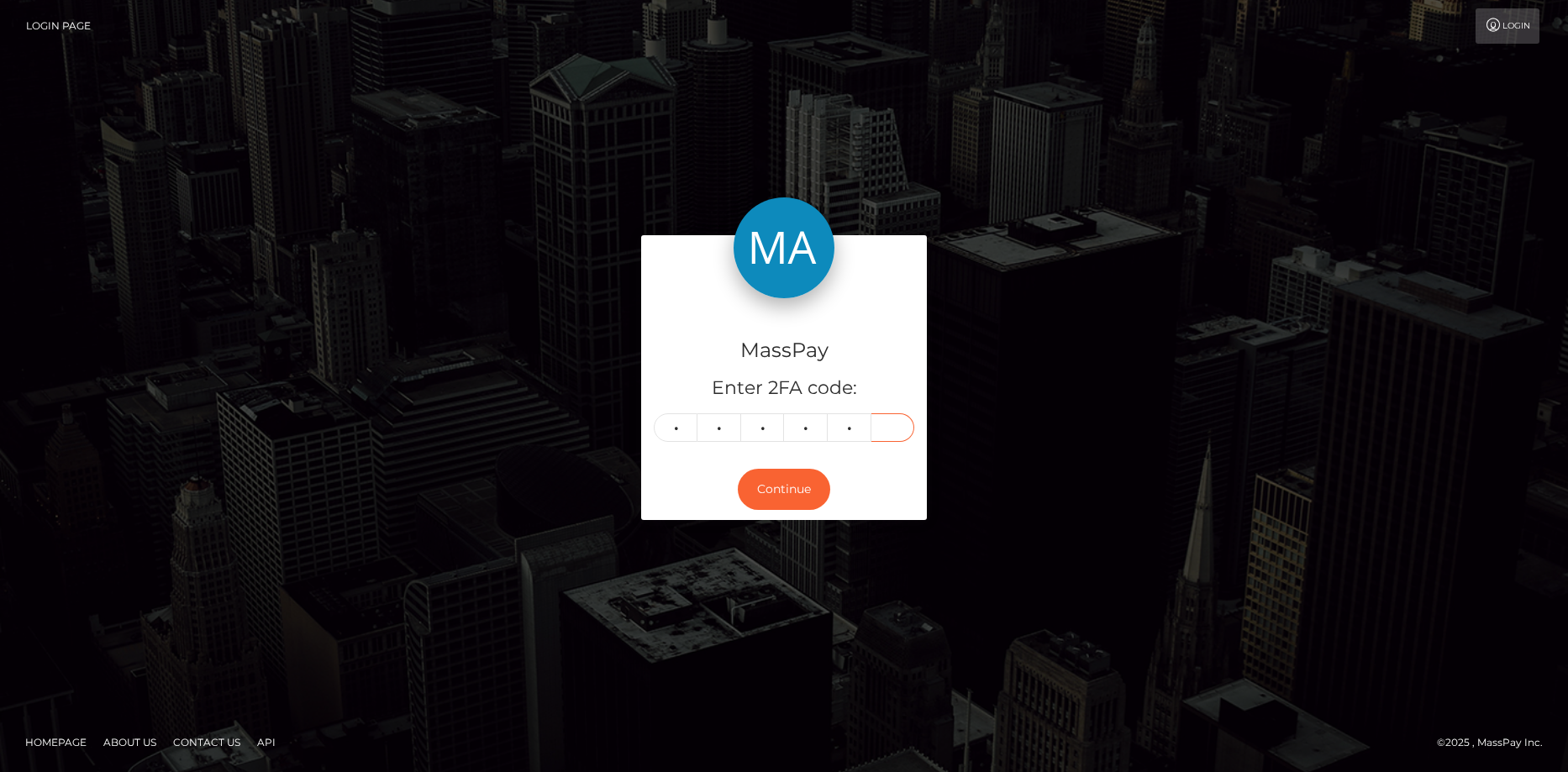
type input "0"
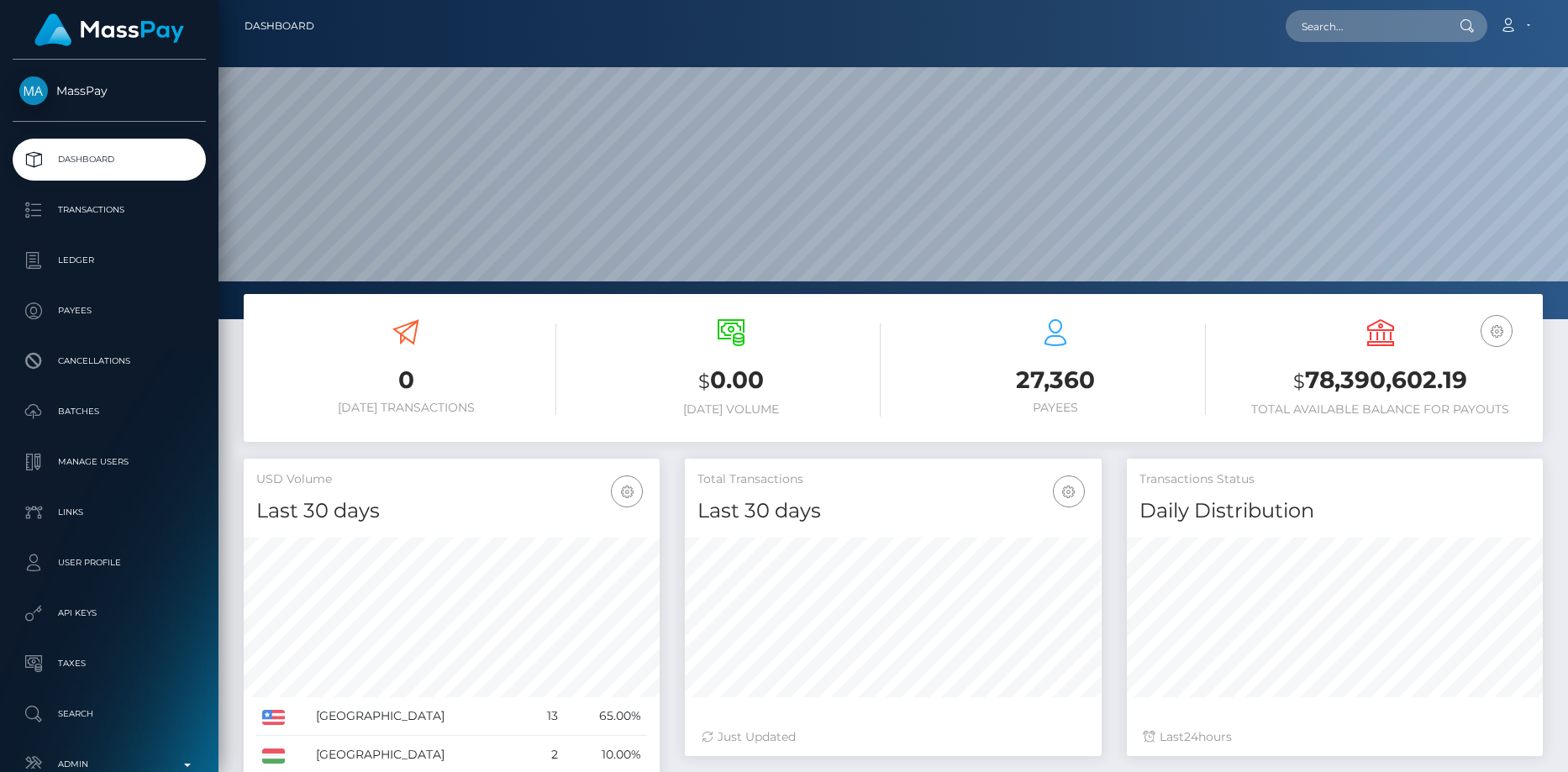
scroll to position [298, 416]
click at [1347, 1] on nav "Dashboard Loading... Loading... Account Edit Profile" at bounding box center [893, 26] width 1349 height 52
click at [1354, 29] on input "text" at bounding box center [1365, 25] width 158 height 32
paste input "[EMAIL_ADDRESS][DOMAIN_NAME]"
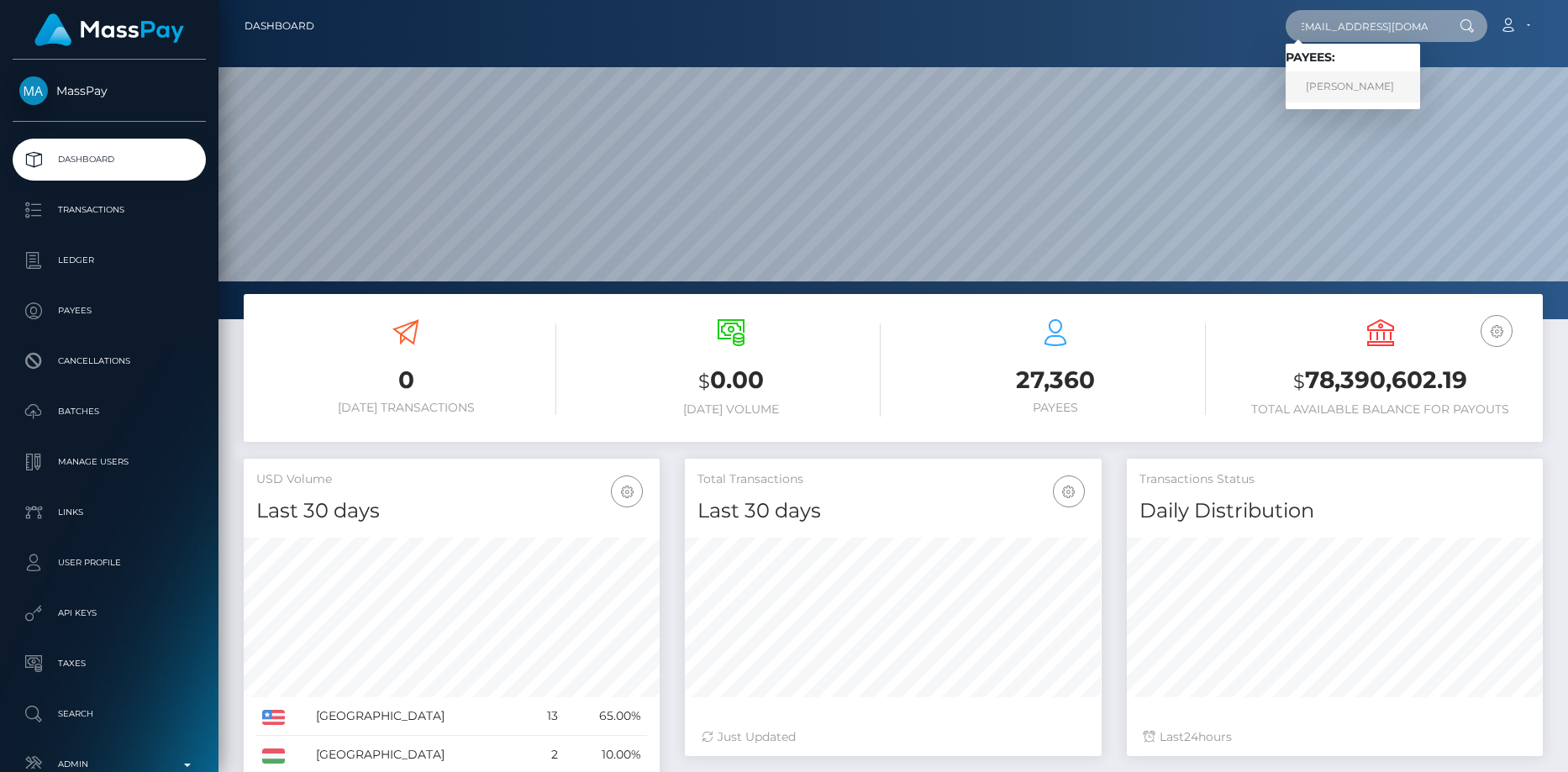
type input "[EMAIL_ADDRESS][DOMAIN_NAME]"
click at [1359, 81] on link "[PERSON_NAME]" at bounding box center [1352, 87] width 134 height 31
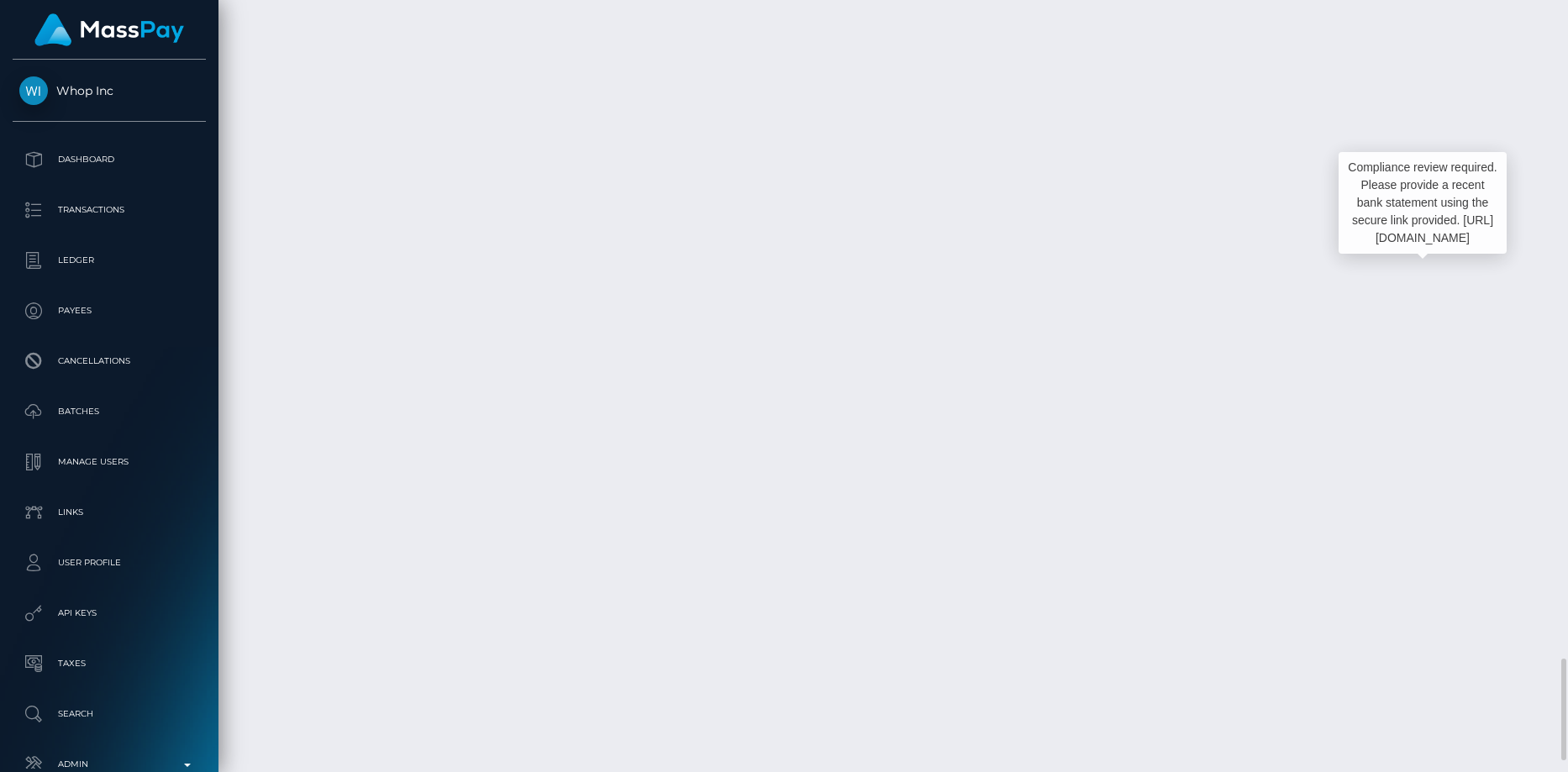
scroll to position [201, 416]
copy td "PY62160825"
